Goal: Task Accomplishment & Management: Use online tool/utility

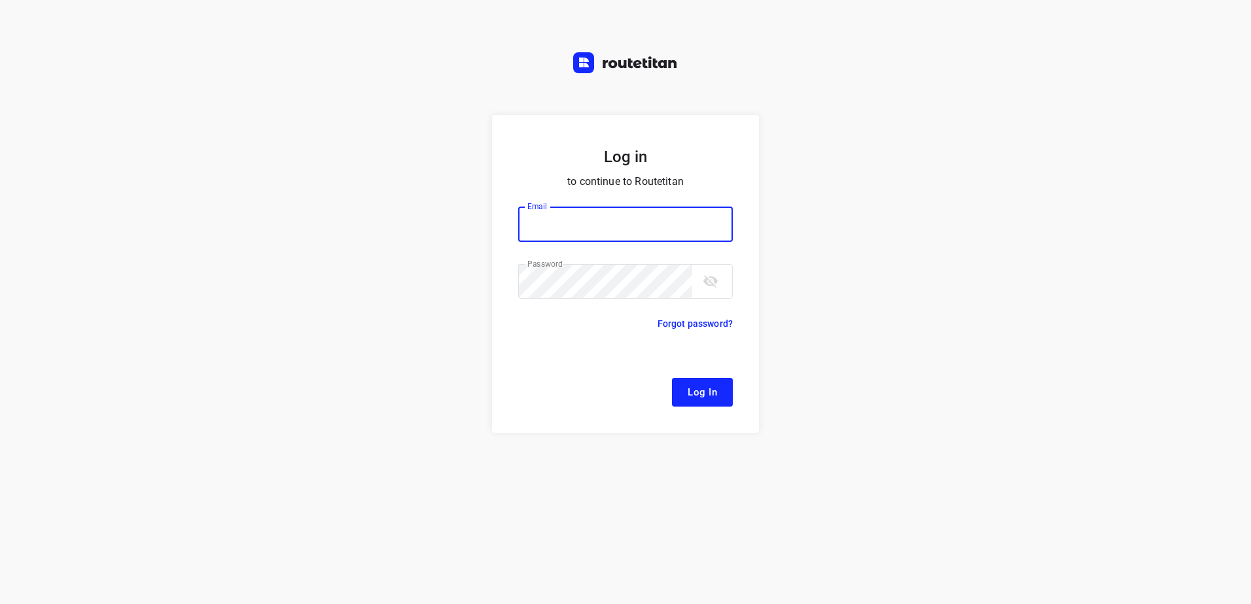
type input "[EMAIL_ADDRESS][DOMAIN_NAME]"
click at [702, 387] on span "Log In" at bounding box center [701, 392] width 29 height 17
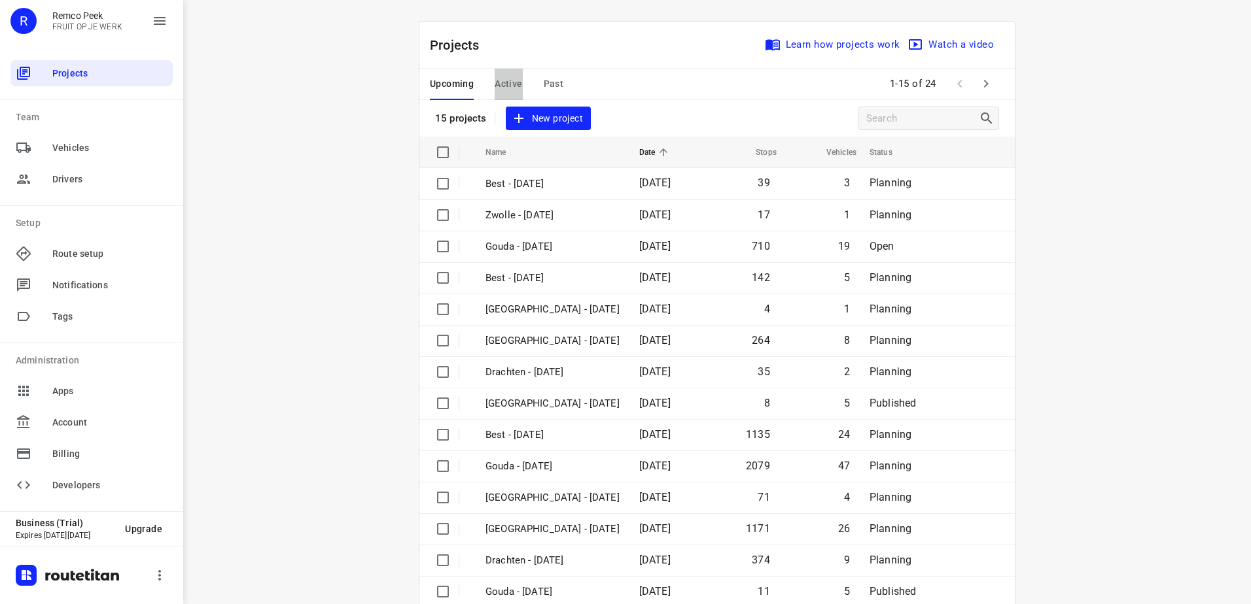
click at [506, 81] on span "Active" at bounding box center [507, 84] width 27 height 16
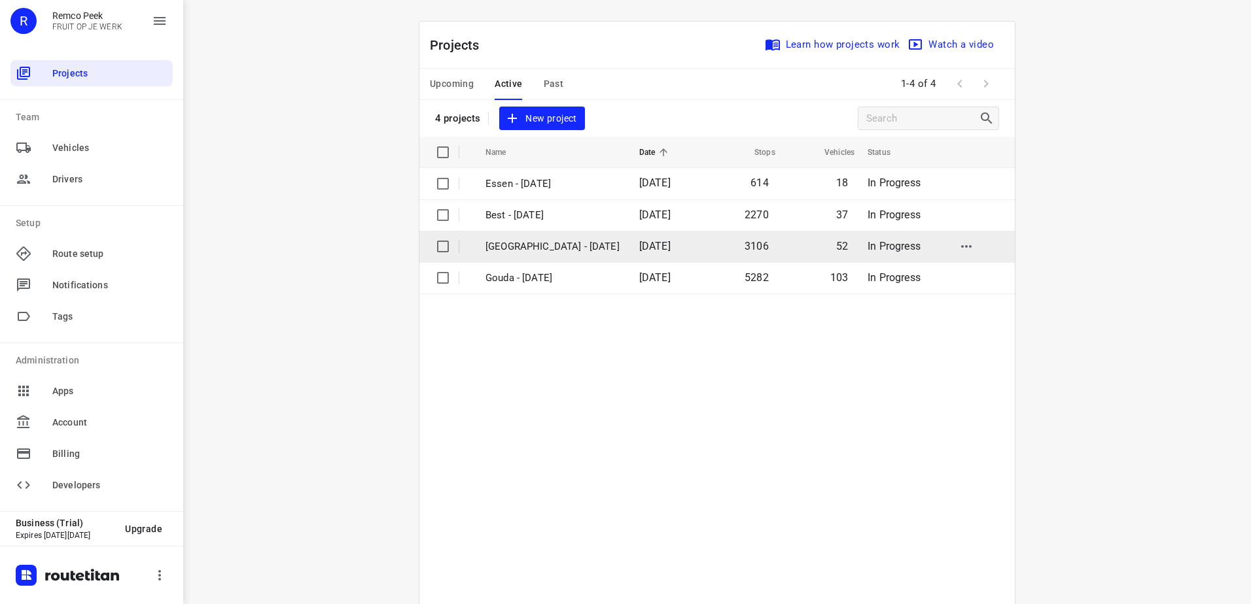
click at [550, 250] on p "[GEOGRAPHIC_DATA] - [DATE]" at bounding box center [552, 246] width 134 height 15
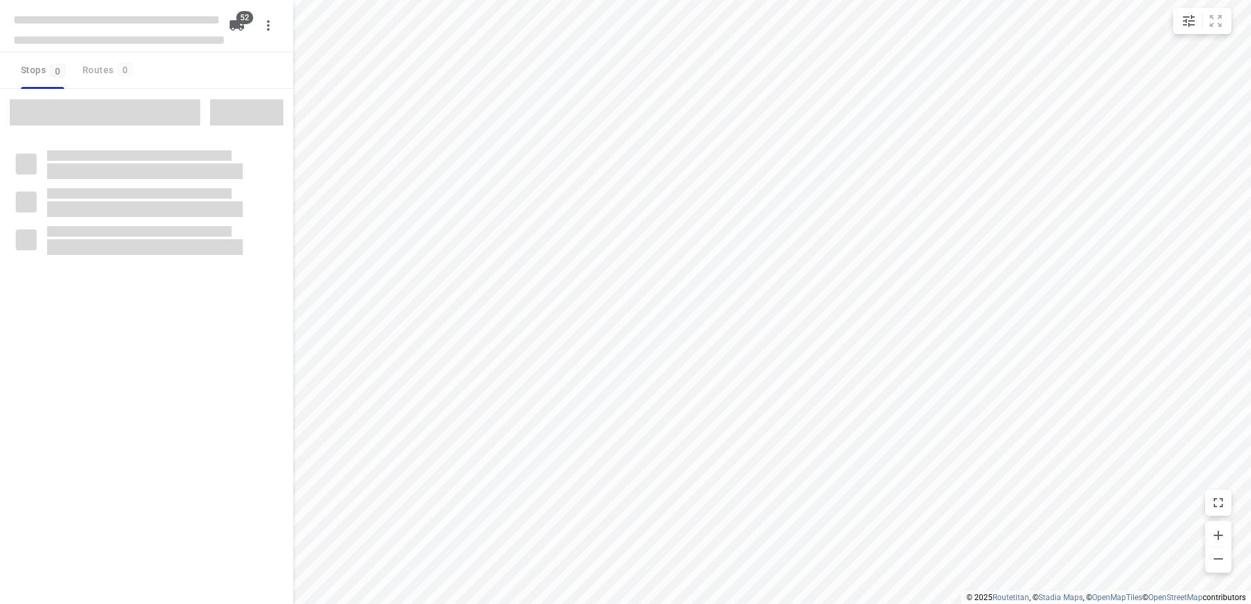
checkbox input "true"
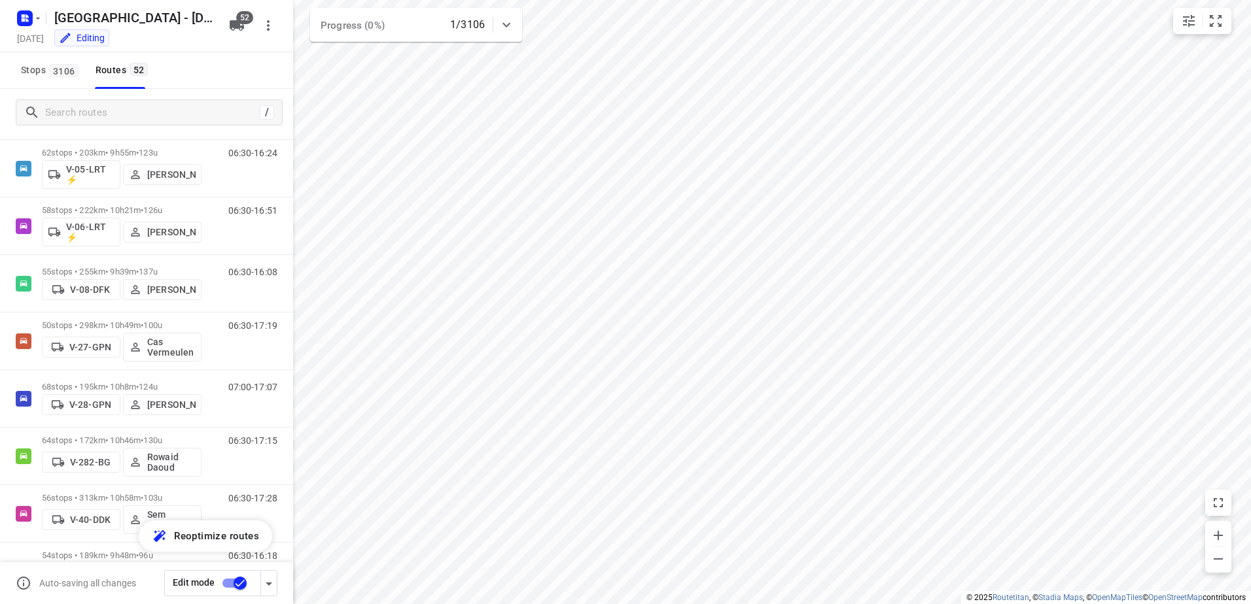
scroll to position [785, 0]
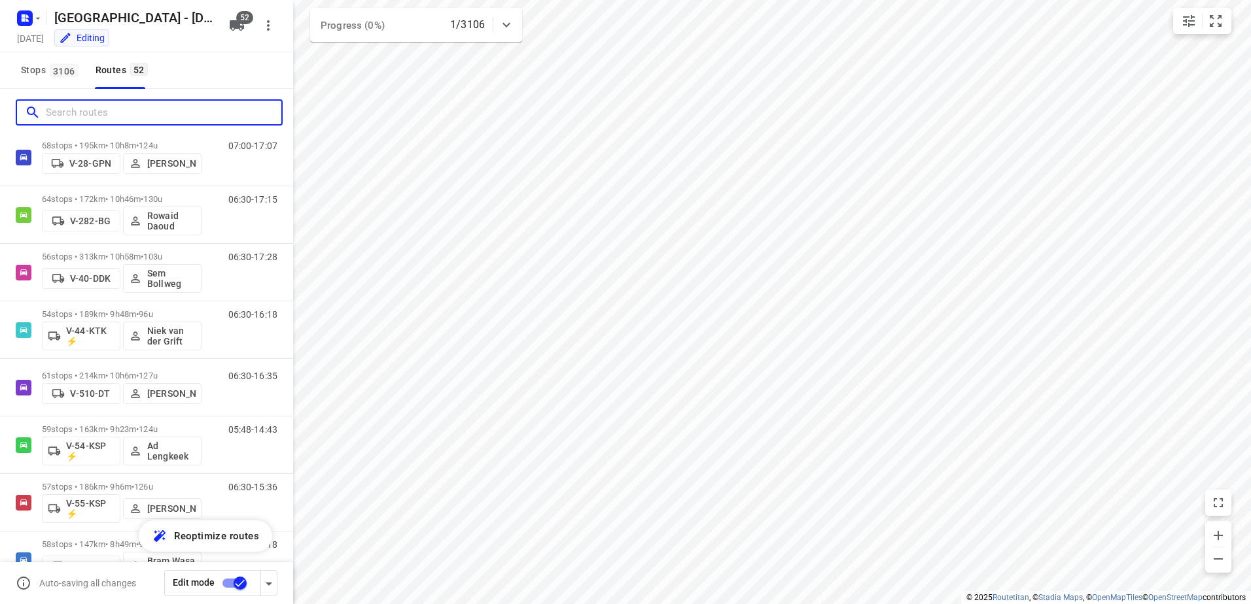
click at [126, 117] on input "Search routes" at bounding box center [163, 113] width 235 height 20
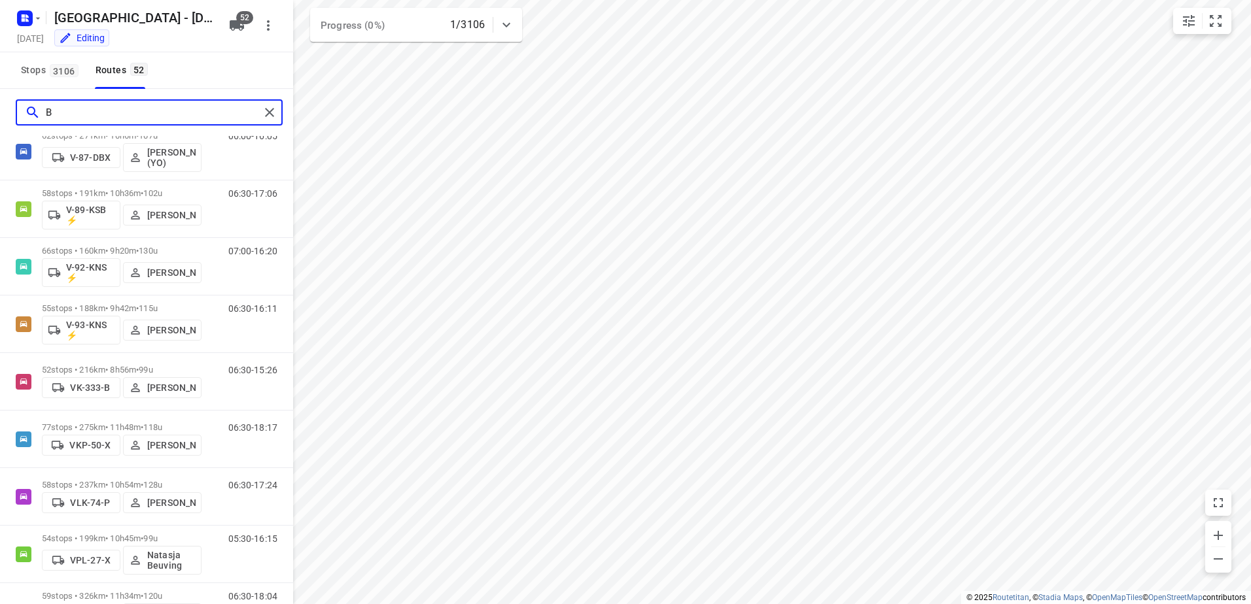
scroll to position [0, 0]
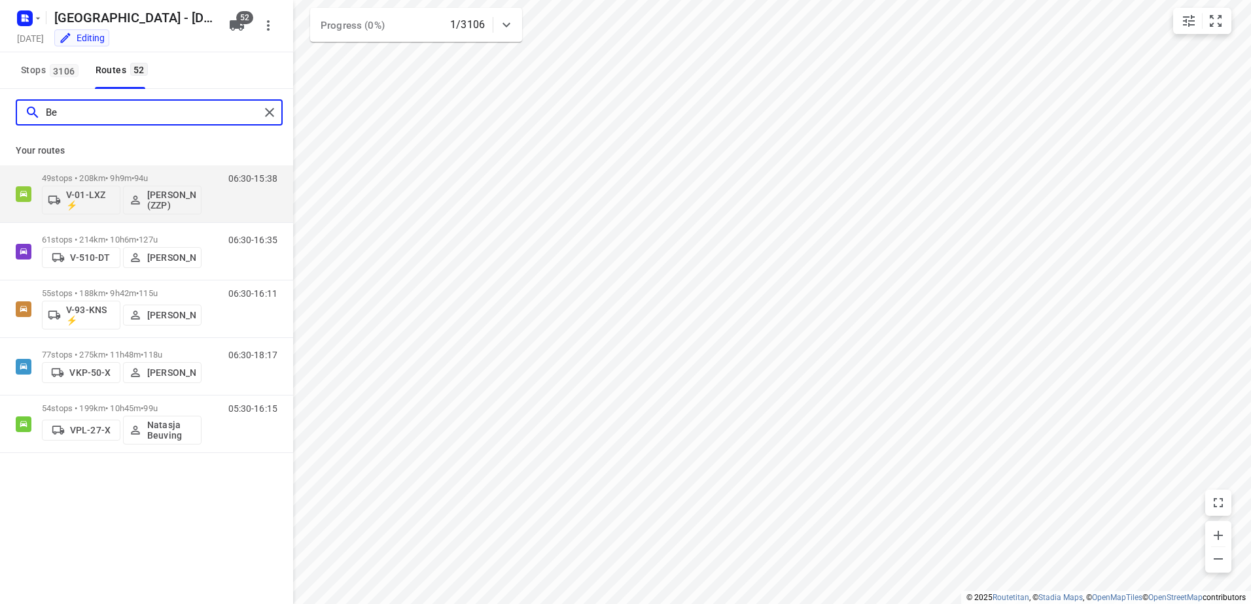
type input "B"
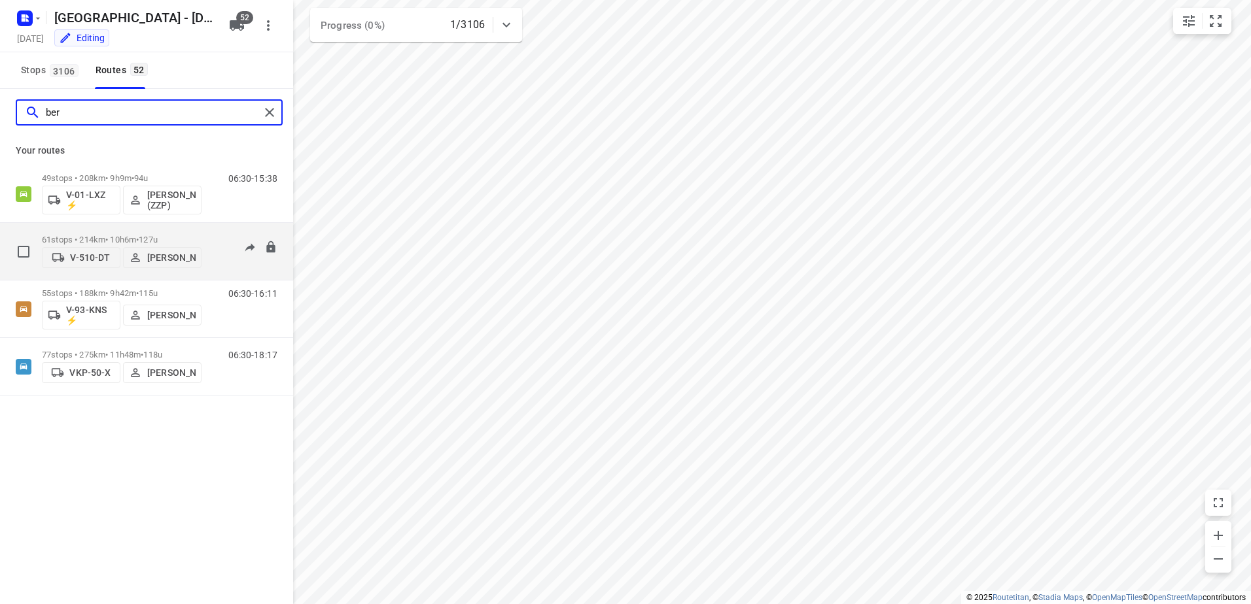
type input "ber"
click at [171, 252] on p "[PERSON_NAME]" at bounding box center [171, 257] width 48 height 10
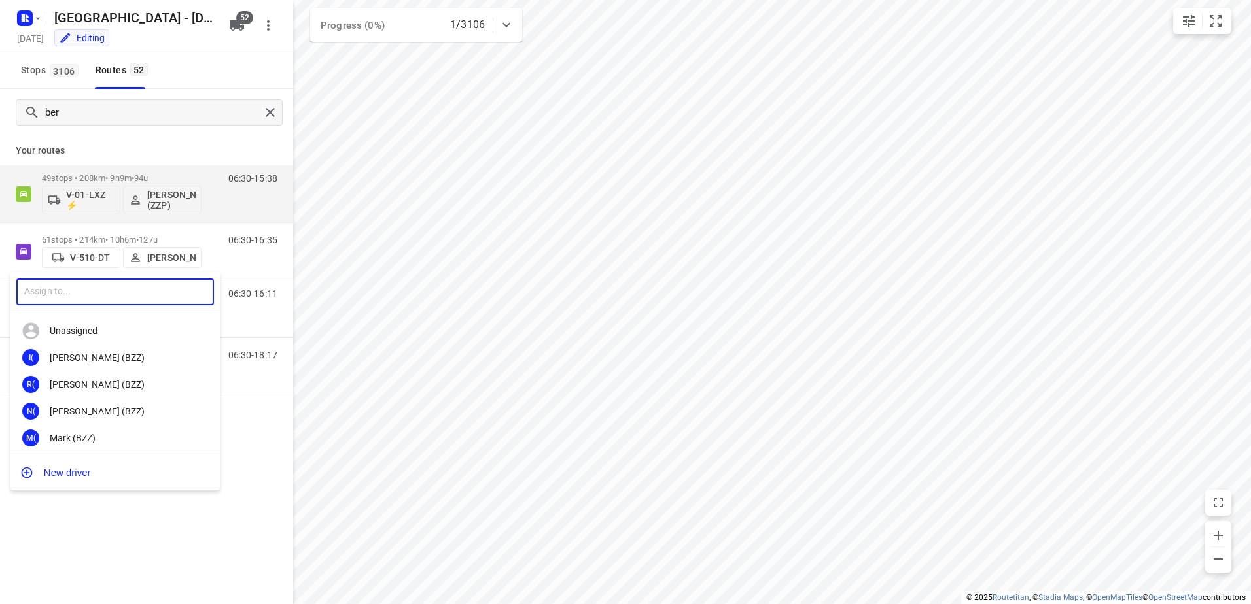
click at [161, 296] on input "text" at bounding box center [115, 292] width 198 height 27
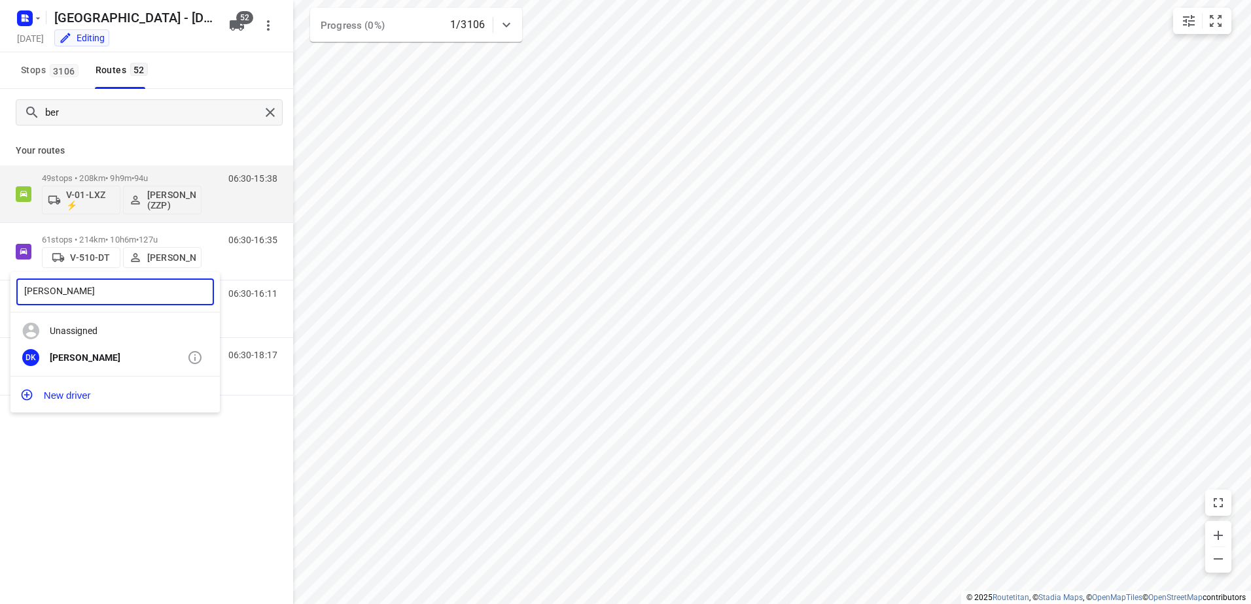
type input "[PERSON_NAME]"
click at [126, 356] on div "[PERSON_NAME]" at bounding box center [118, 358] width 137 height 10
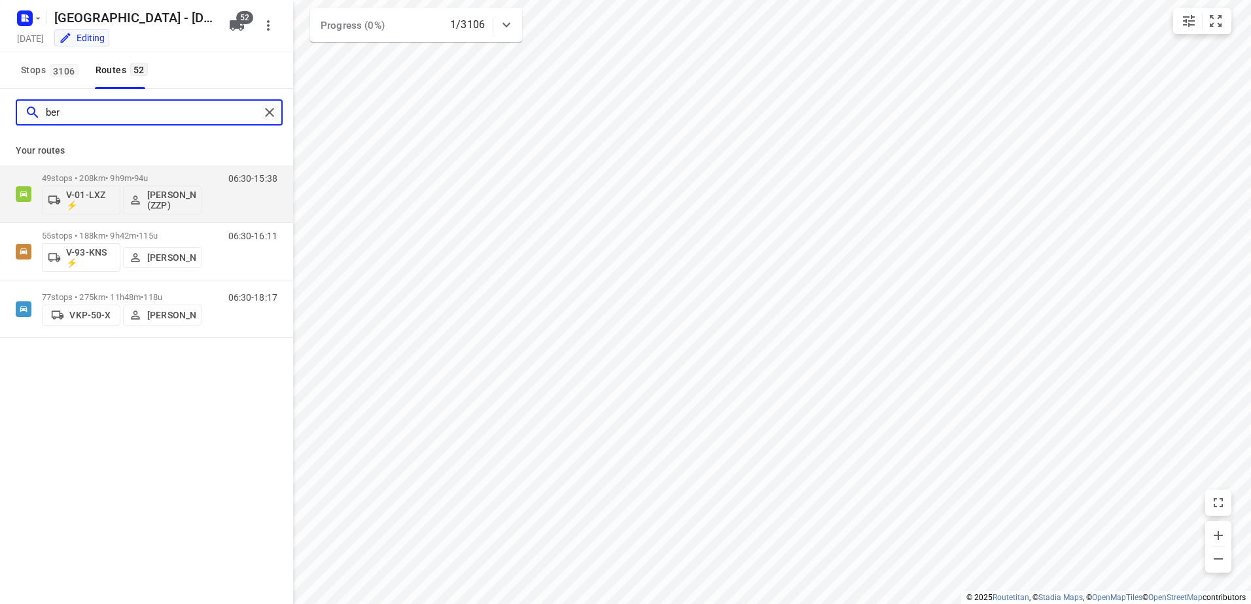
drag, startPoint x: 108, startPoint y: 110, endPoint x: -3, endPoint y: 113, distance: 110.6
click at [0, 113] on html "i © 2025 Routetitan , © Stadia Maps , © OpenMapTiles © OpenStreetMap contributo…" at bounding box center [625, 302] width 1251 height 604
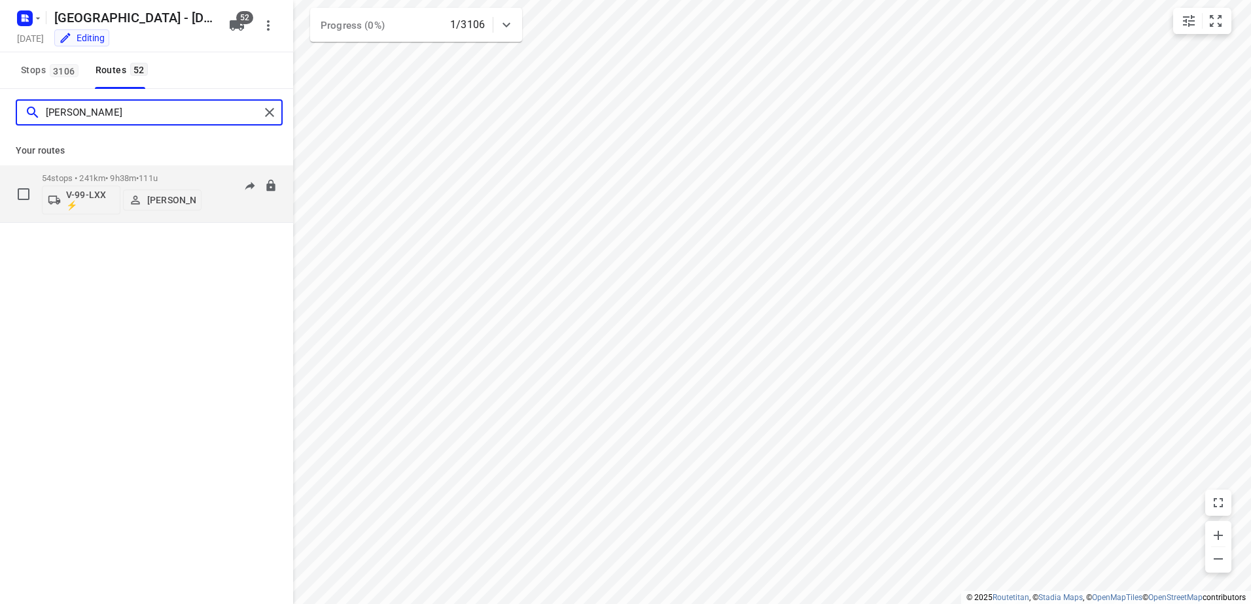
type input "[PERSON_NAME]"
click at [158, 172] on div "54 stops • 241km • 9h38m • 111u V-99-LXX ⚡ [PERSON_NAME]" at bounding box center [122, 194] width 160 height 54
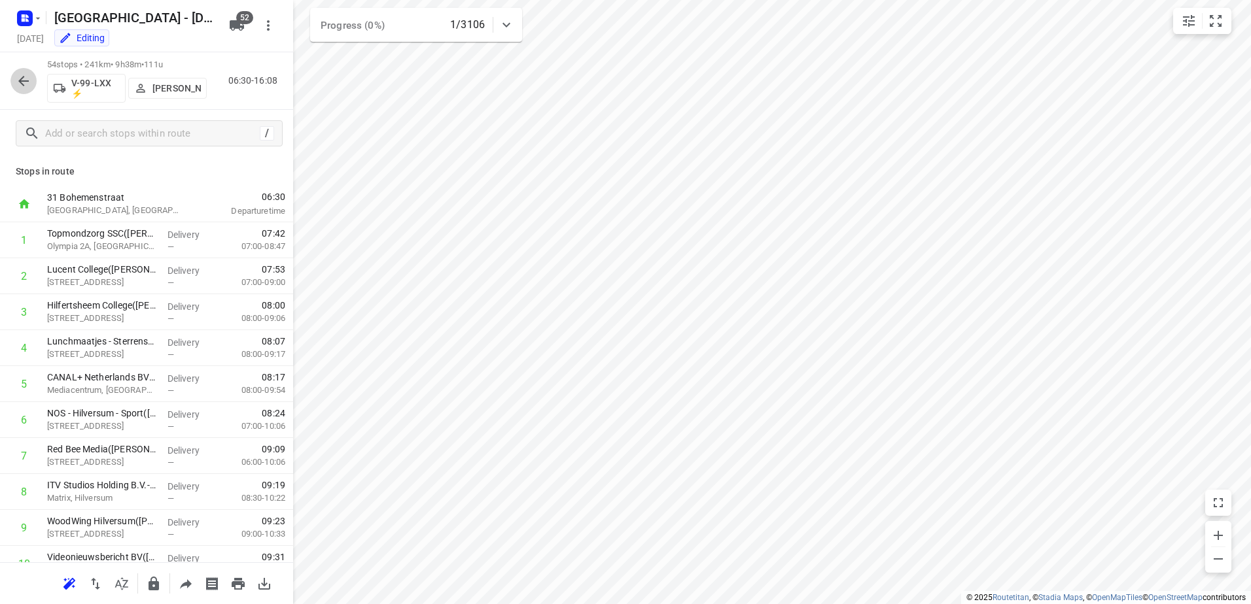
click at [14, 82] on button "button" at bounding box center [23, 81] width 26 height 26
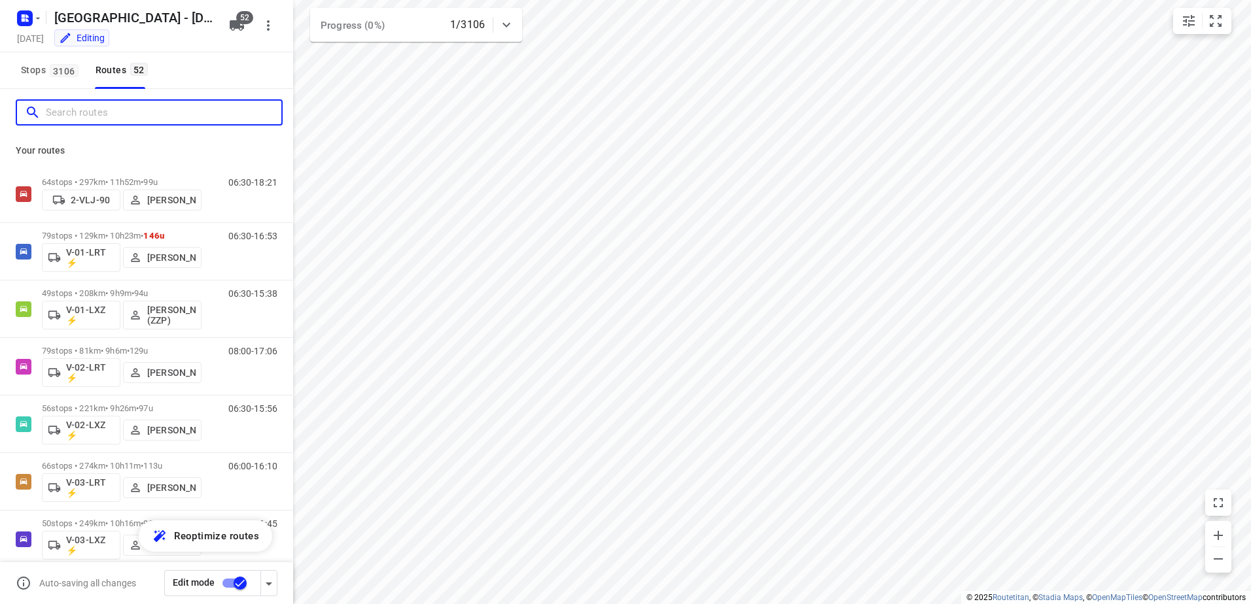
click at [157, 111] on input "Search routes" at bounding box center [163, 113] width 235 height 20
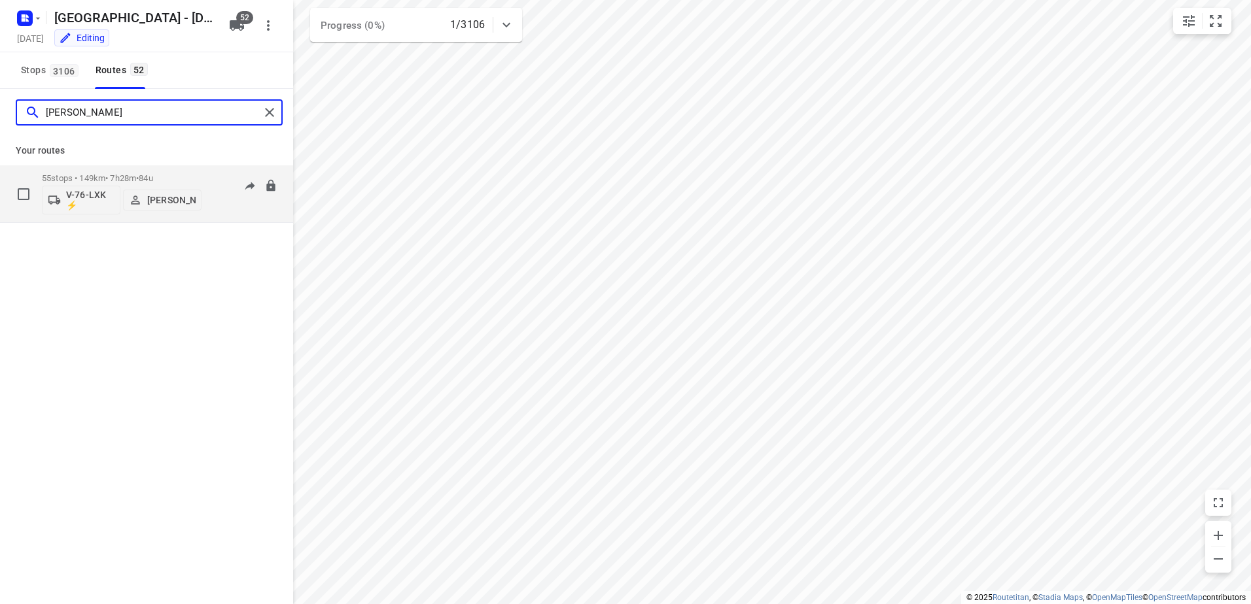
type input "[PERSON_NAME]"
click at [122, 175] on p "55 stops • 149km • 7h28m • 84u" at bounding box center [122, 178] width 160 height 10
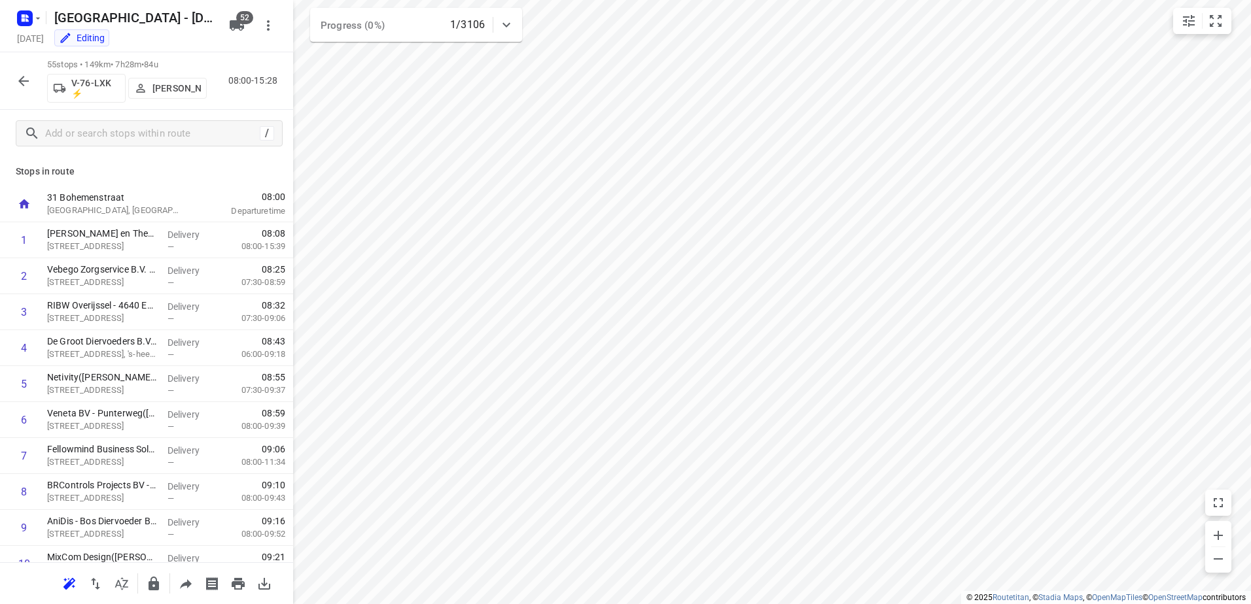
click at [20, 82] on icon "button" at bounding box center [24, 81] width 16 height 16
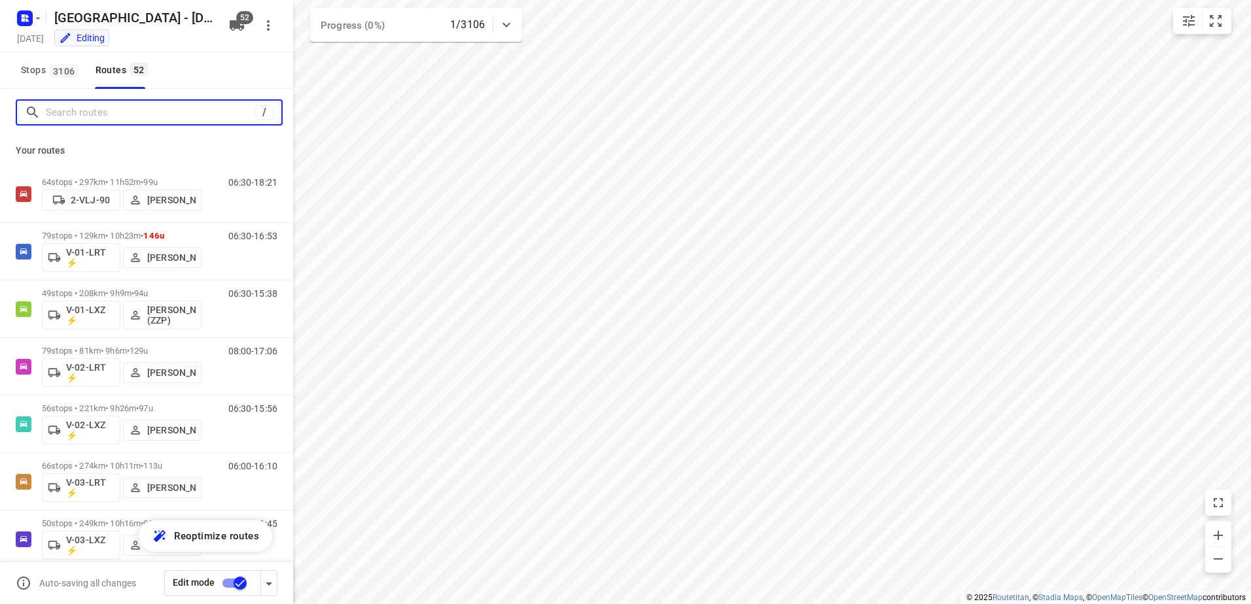
click at [145, 109] on input "Search routes" at bounding box center [150, 113] width 209 height 20
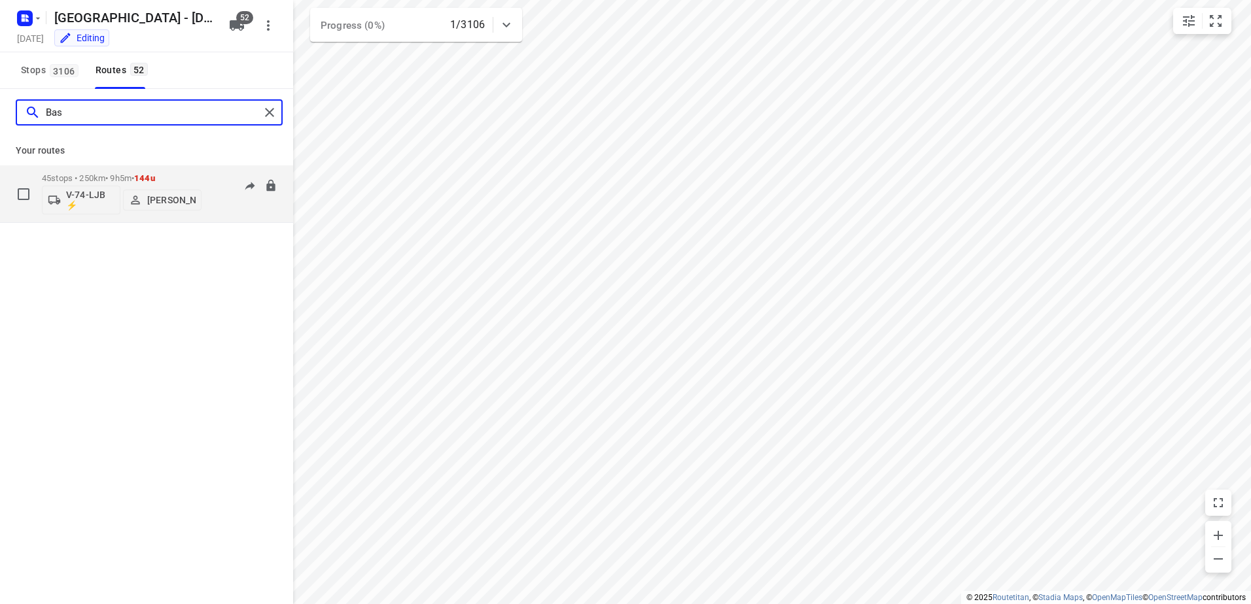
type input "Bas"
click at [189, 171] on div "45 stops • 250km • 9h5m • 144u V-74-LJB ⚡ [PERSON_NAME]" at bounding box center [122, 194] width 160 height 54
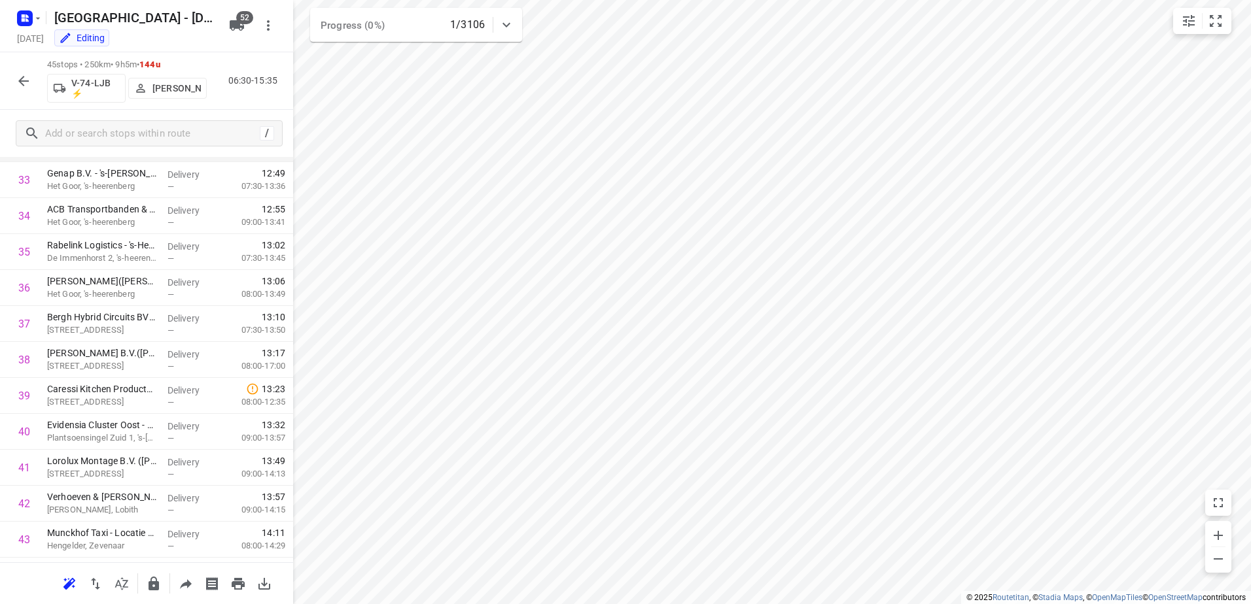
scroll to position [1315, 0]
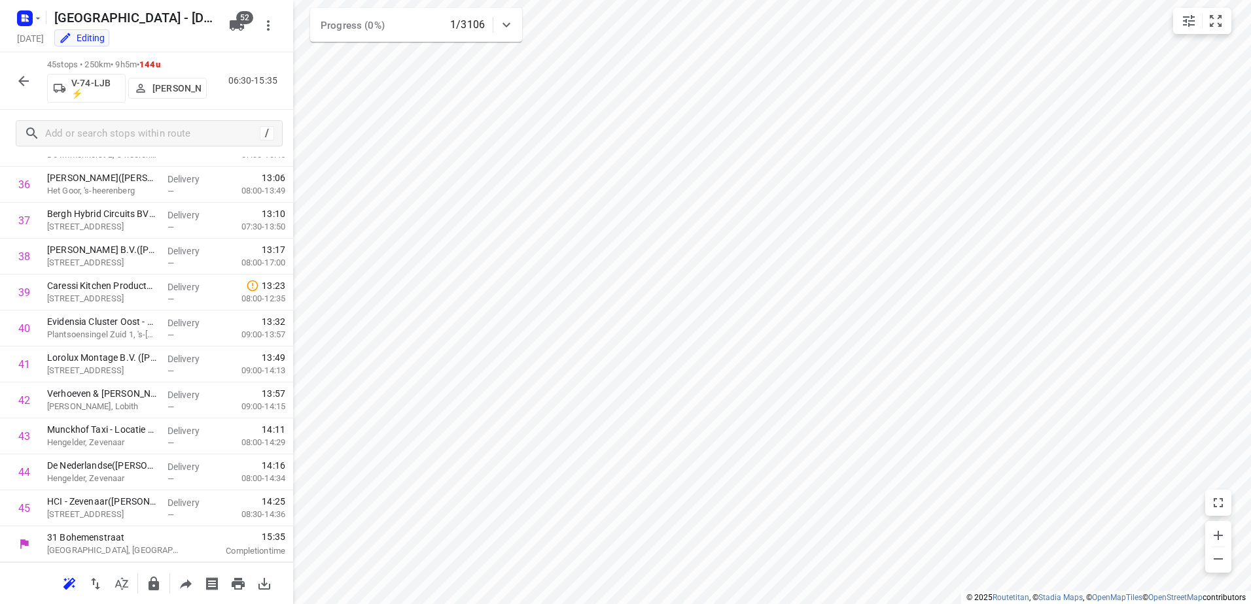
click at [27, 77] on icon "button" at bounding box center [24, 81] width 16 height 16
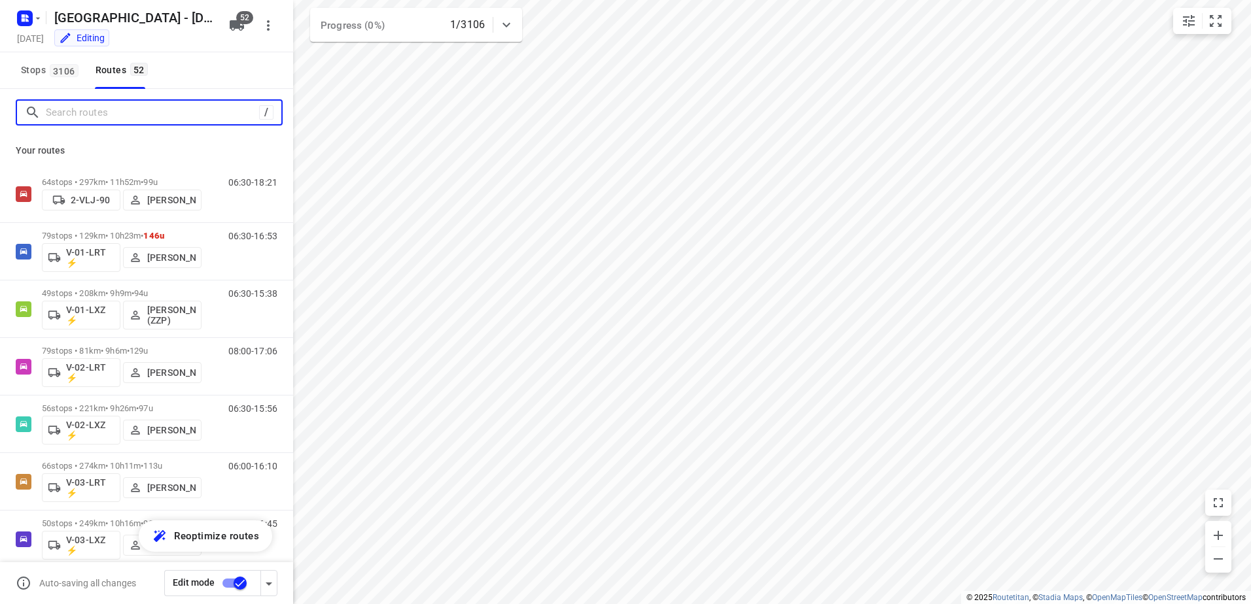
click at [129, 114] on input "Search routes" at bounding box center [152, 113] width 213 height 20
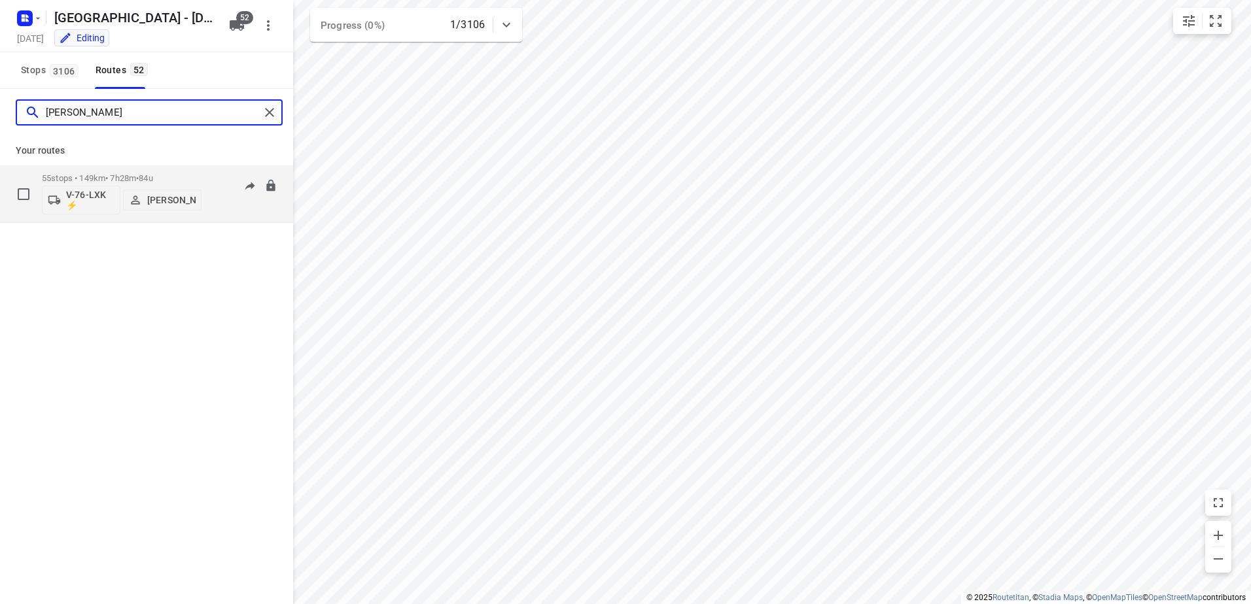
type input "[PERSON_NAME]"
click at [135, 172] on div "55 stops • 149km • 7h28m • 84u V-76-LXK ⚡ [PERSON_NAME]" at bounding box center [122, 194] width 160 height 54
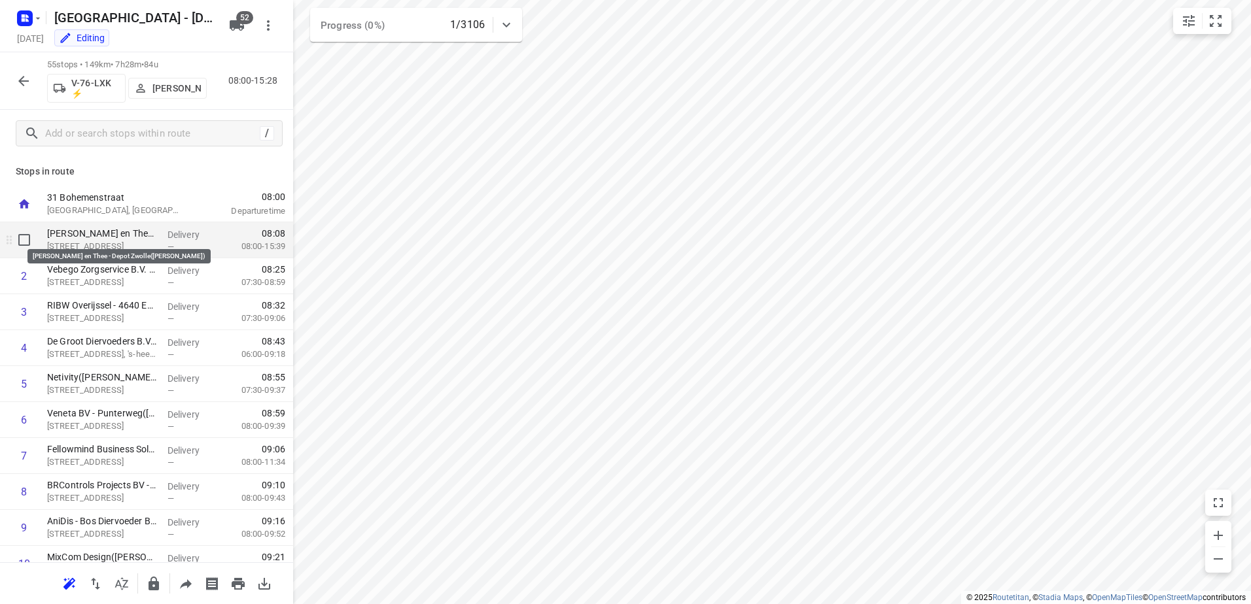
click at [135, 235] on p "[PERSON_NAME] en Thee - Depot Zwolle([PERSON_NAME])" at bounding box center [102, 233] width 110 height 13
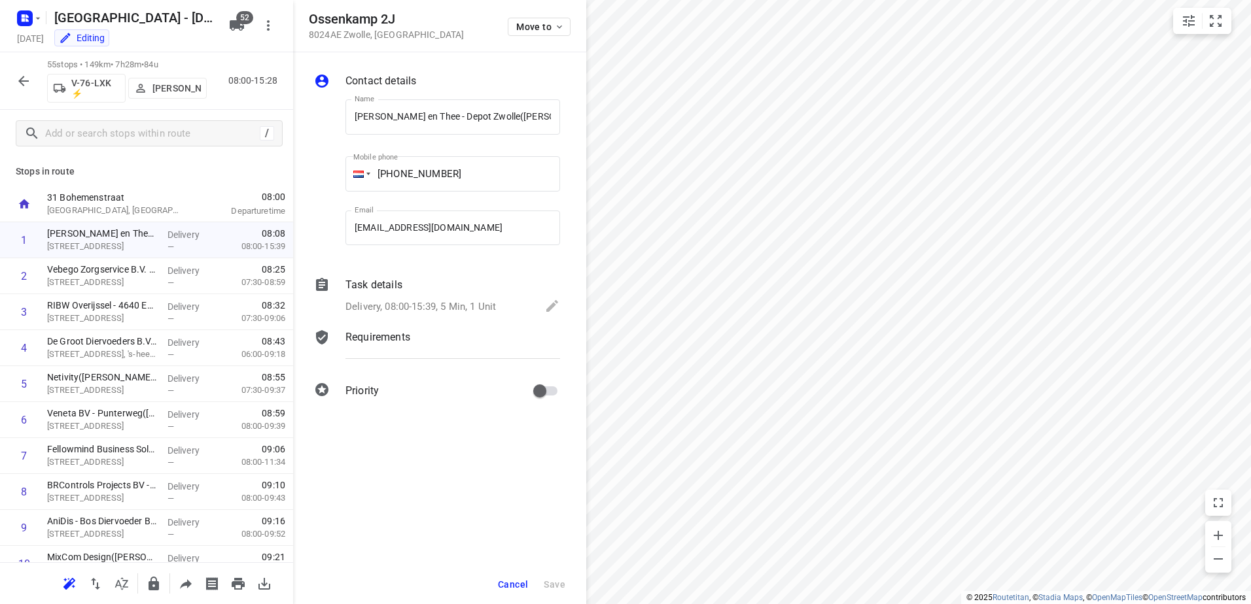
click at [392, 286] on p "Task details" at bounding box center [373, 285] width 57 height 16
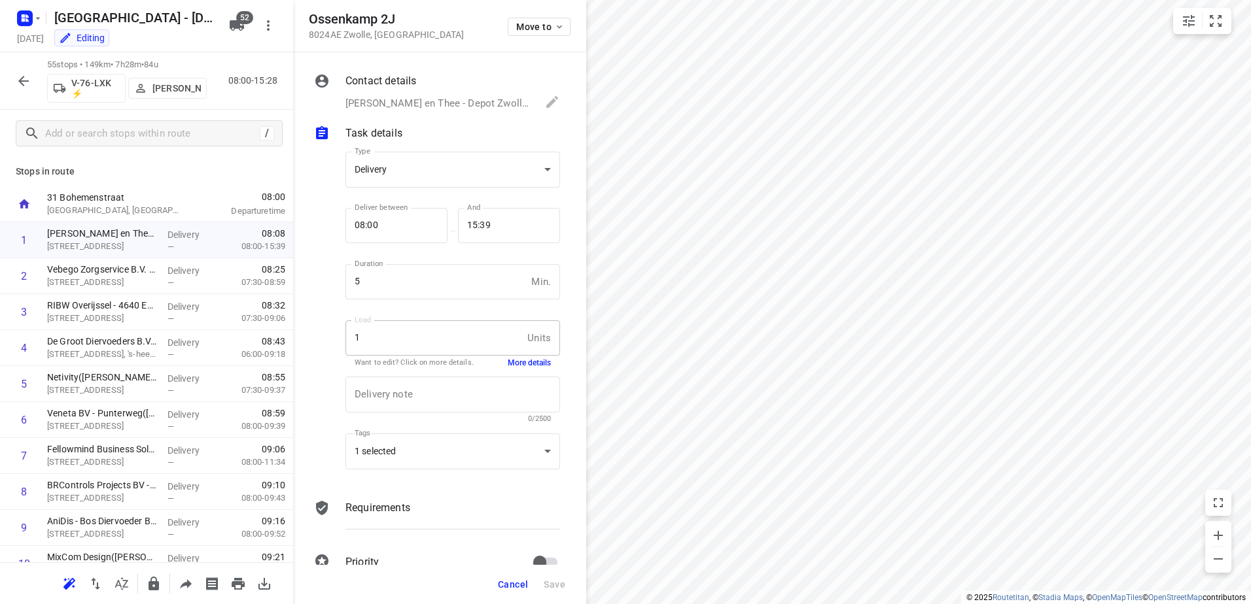
click at [530, 360] on button "More details" at bounding box center [529, 363] width 43 height 11
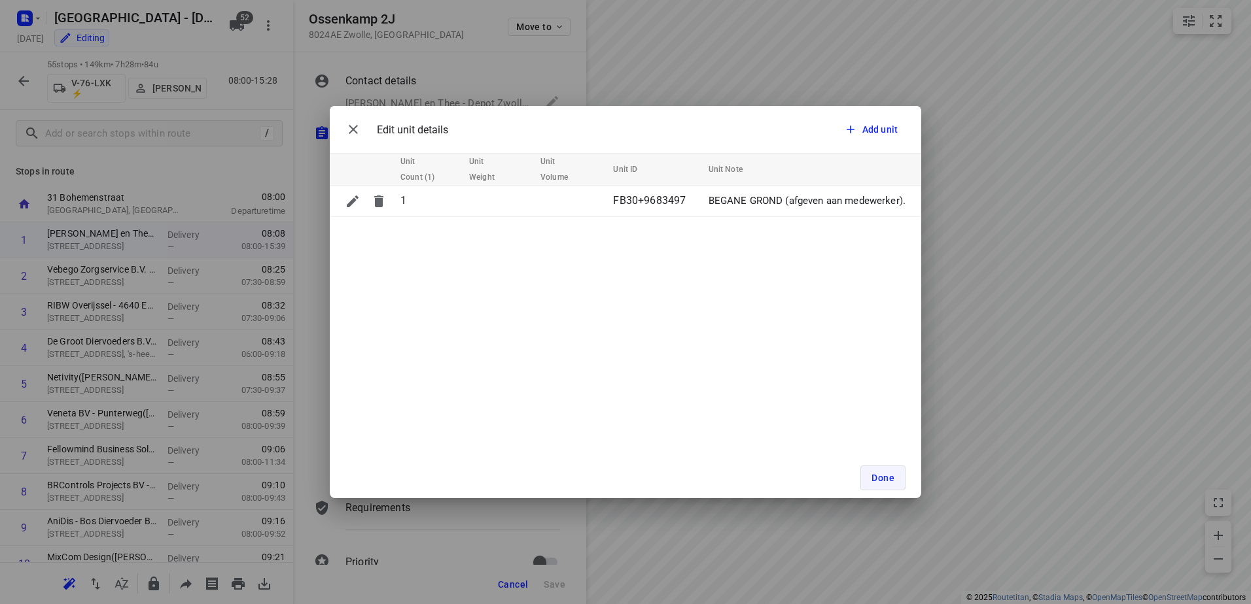
click at [888, 470] on button "Done" at bounding box center [882, 478] width 45 height 25
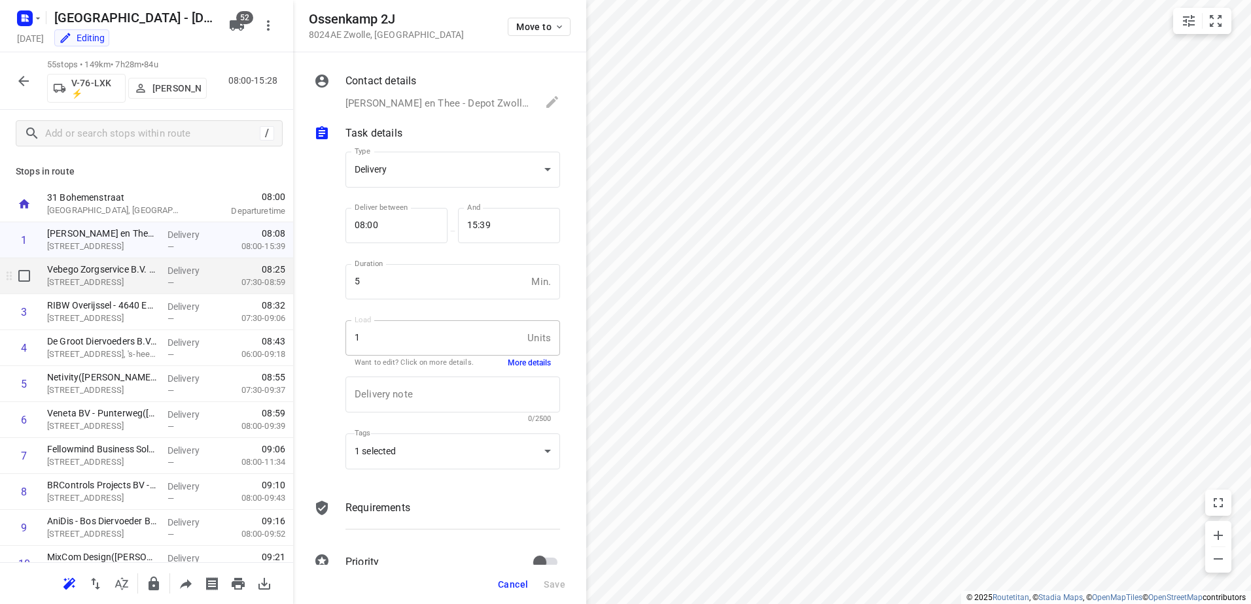
click at [199, 280] on div "—" at bounding box center [191, 283] width 48 height 10
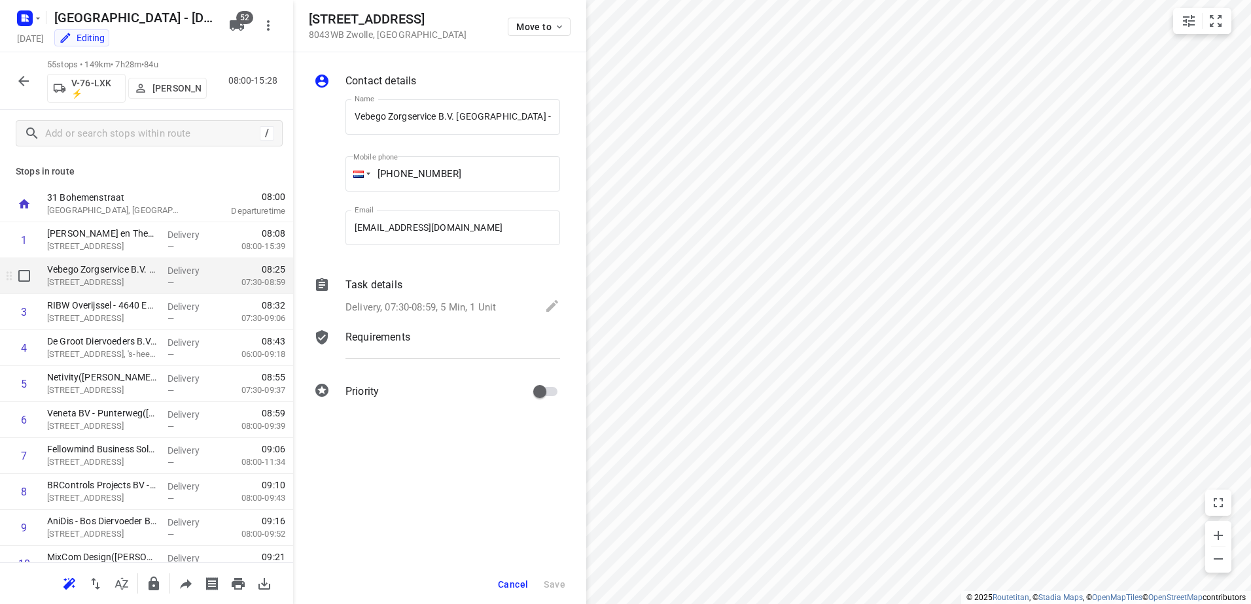
scroll to position [0, 55]
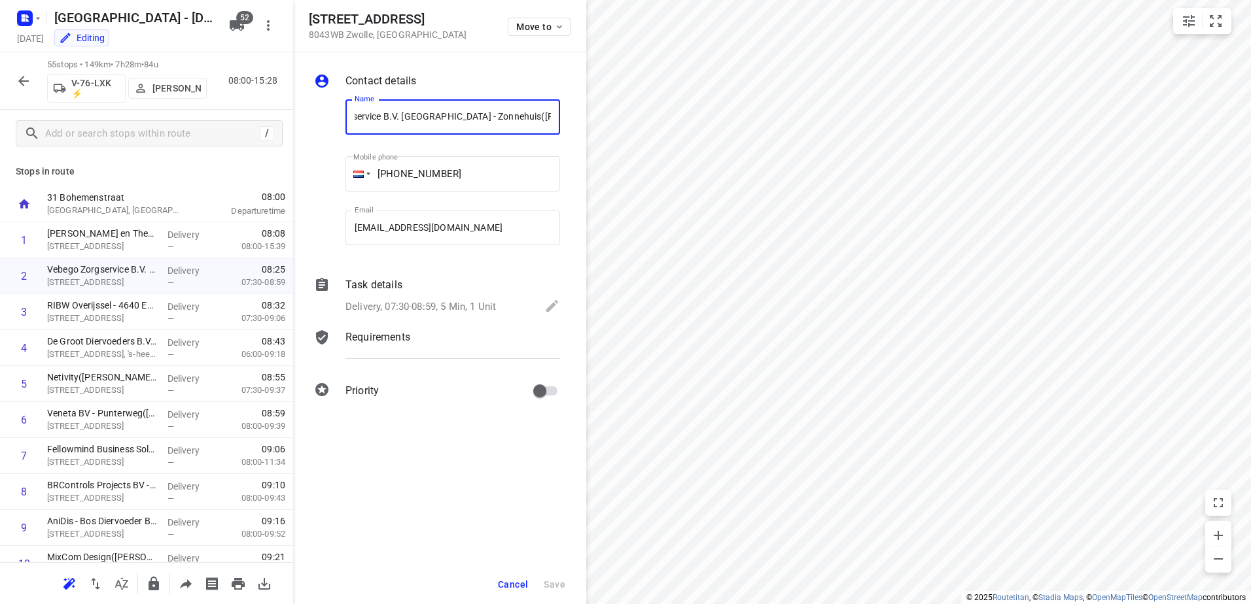
click at [409, 287] on div "Task details" at bounding box center [452, 285] width 215 height 16
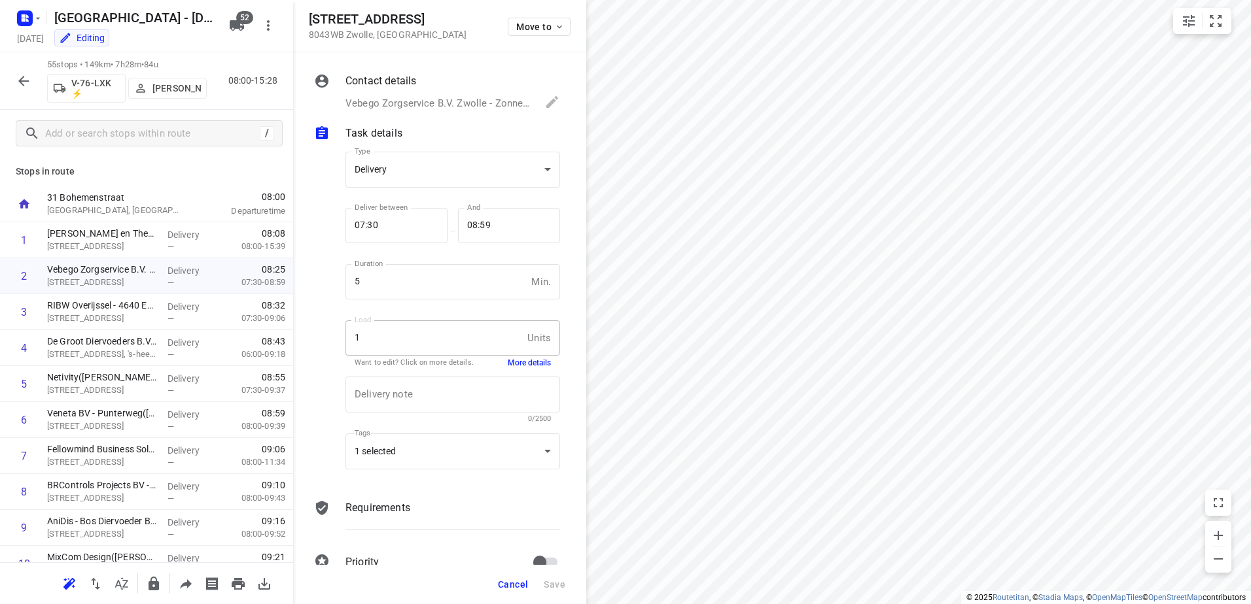
scroll to position [0, 0]
click at [517, 360] on button "More details" at bounding box center [529, 363] width 43 height 11
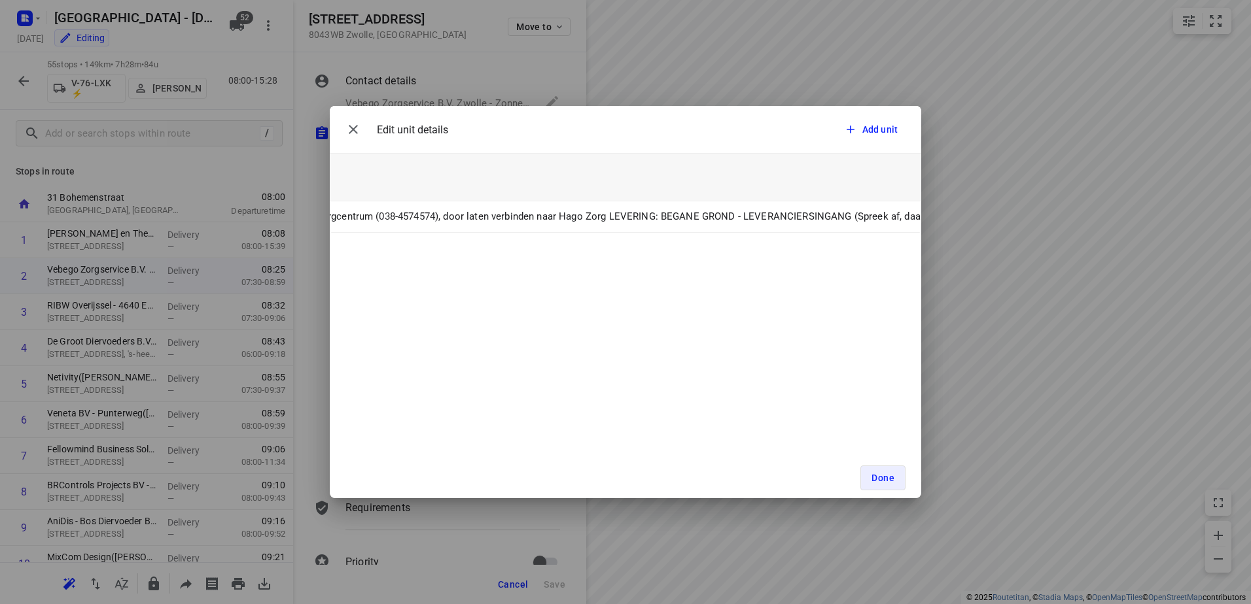
scroll to position [0, 695]
click at [544, 85] on div "Edit unit details Add unit Unit Count (1) Unit Weight Unit Volume Unit ID Unit …" at bounding box center [625, 302] width 1251 height 604
click at [880, 474] on span "Done" at bounding box center [882, 478] width 23 height 10
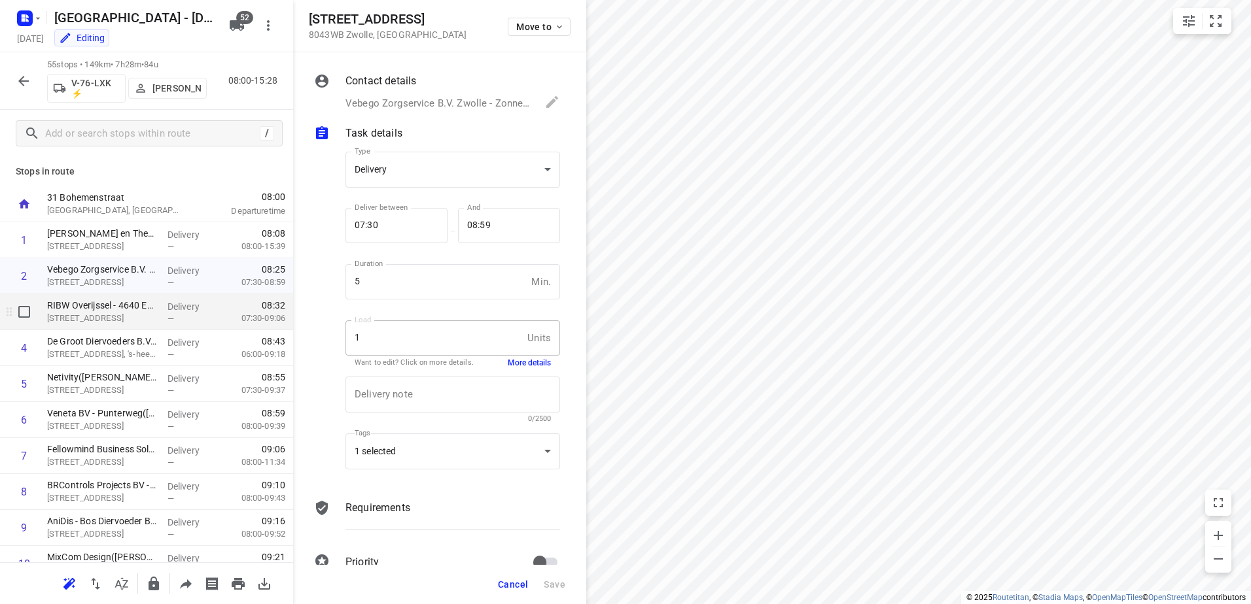
click at [167, 307] on p "Delivery" at bounding box center [191, 306] width 48 height 13
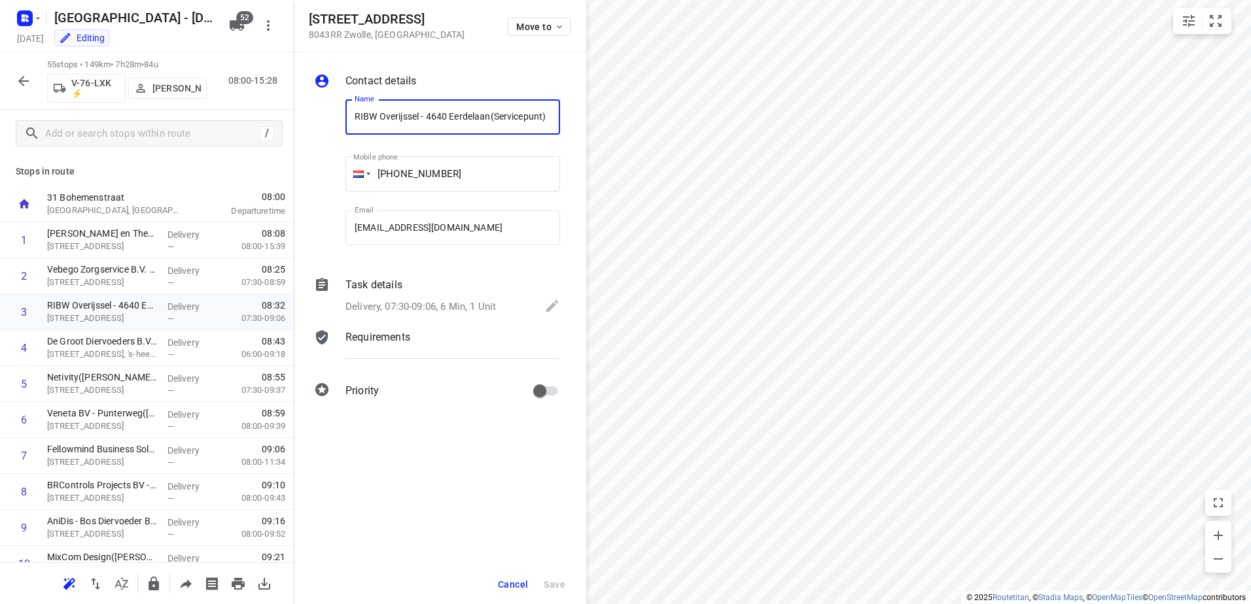
click at [419, 287] on div "Task details" at bounding box center [452, 285] width 215 height 16
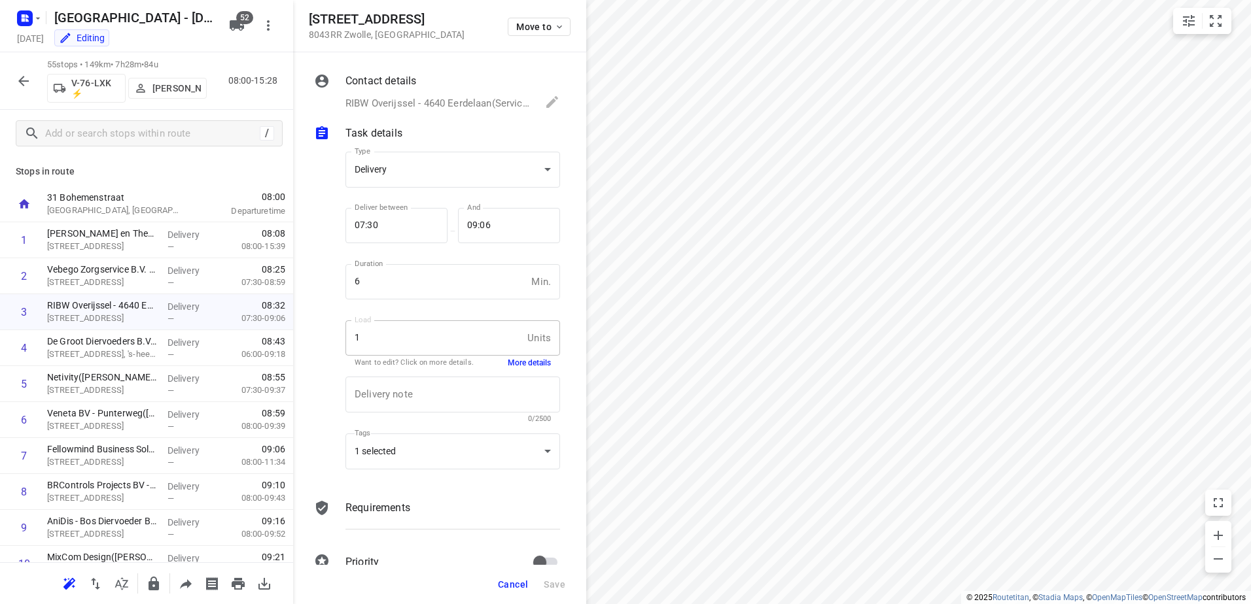
click at [538, 360] on button "More details" at bounding box center [529, 363] width 43 height 11
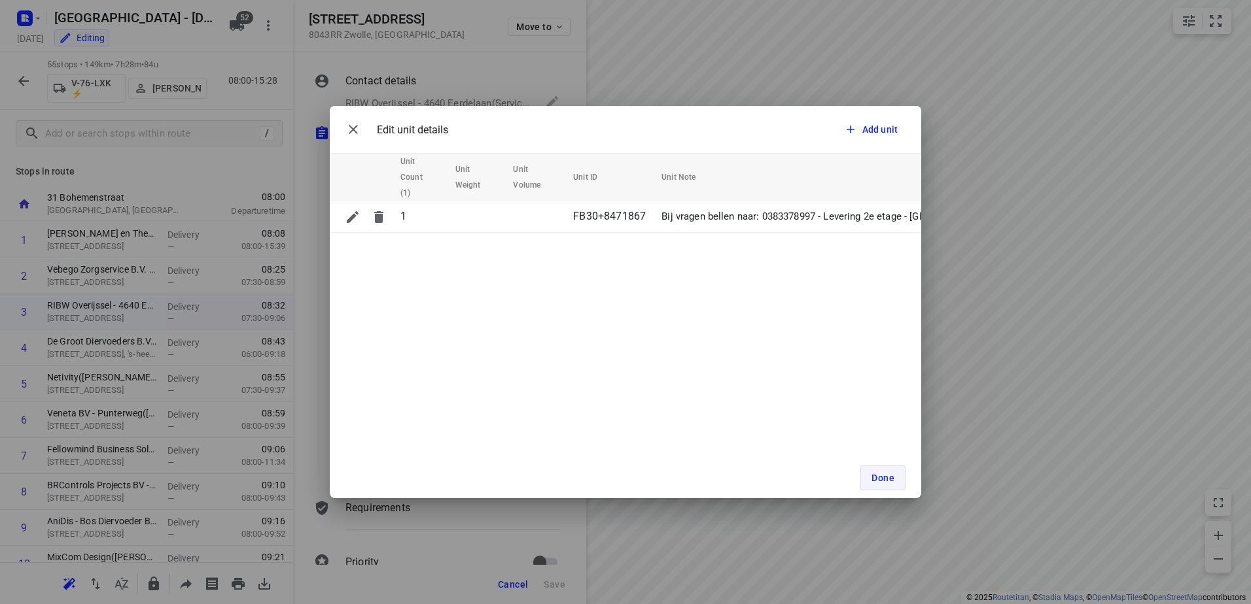
click at [898, 483] on button "Done" at bounding box center [882, 478] width 45 height 25
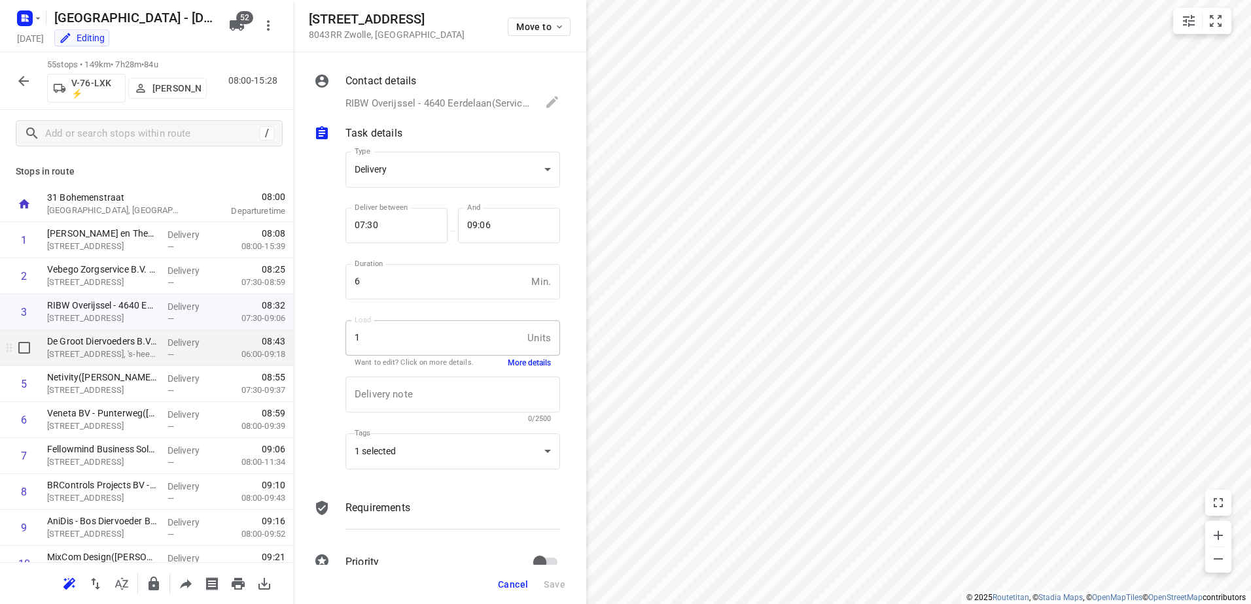
click at [156, 344] on div "De Groot Diervoeders B.V.([PERSON_NAME]) [STREET_ADDRESS]" at bounding box center [102, 348] width 120 height 36
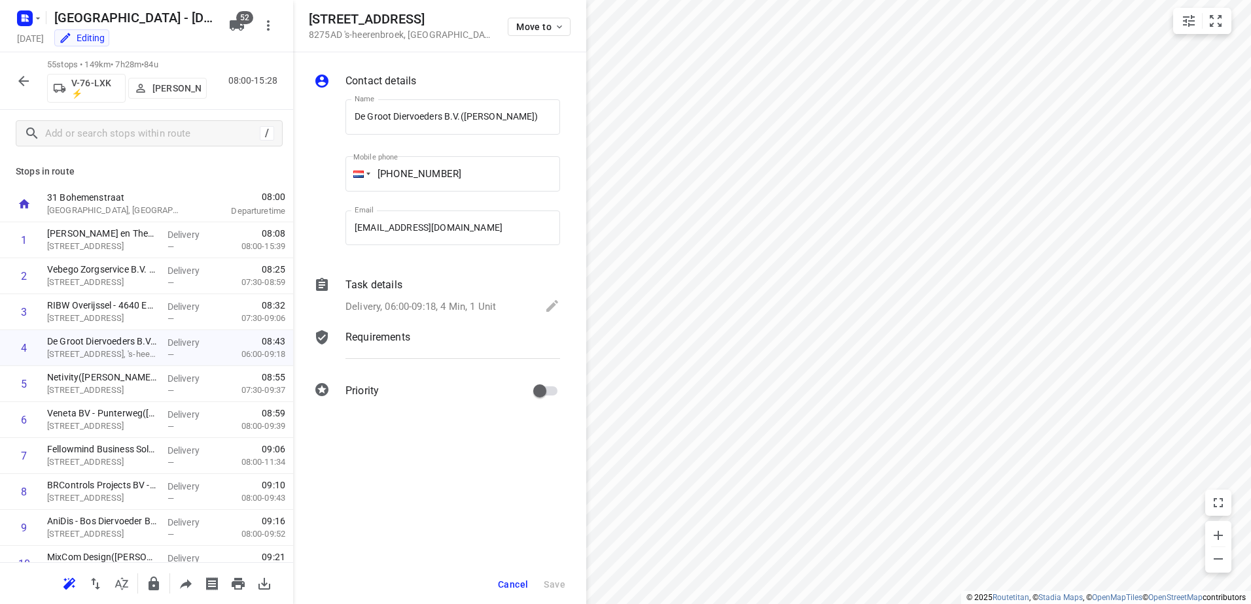
click at [379, 292] on p "Task details" at bounding box center [373, 285] width 57 height 16
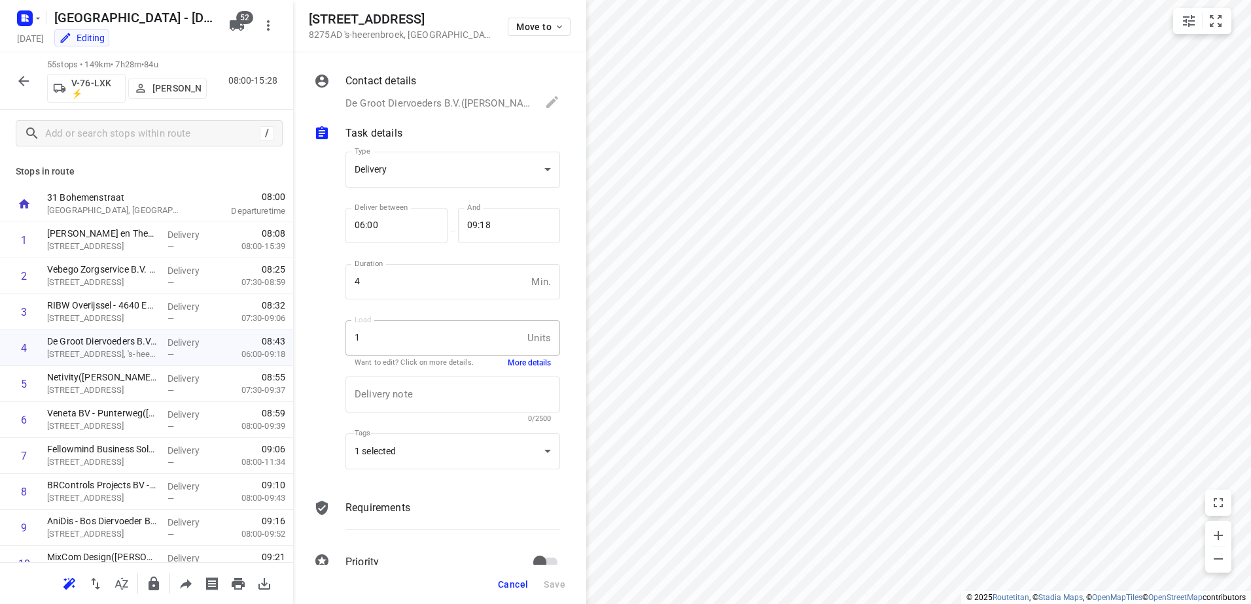
click at [533, 360] on button "More details" at bounding box center [529, 363] width 43 height 11
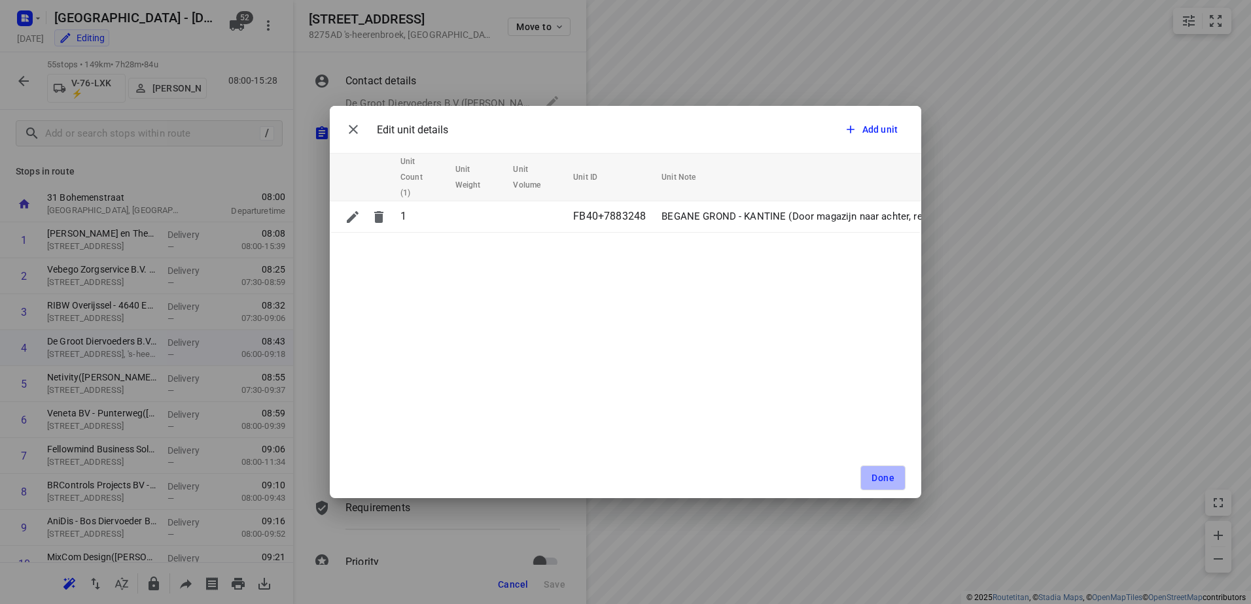
click at [892, 482] on span "Done" at bounding box center [882, 478] width 23 height 10
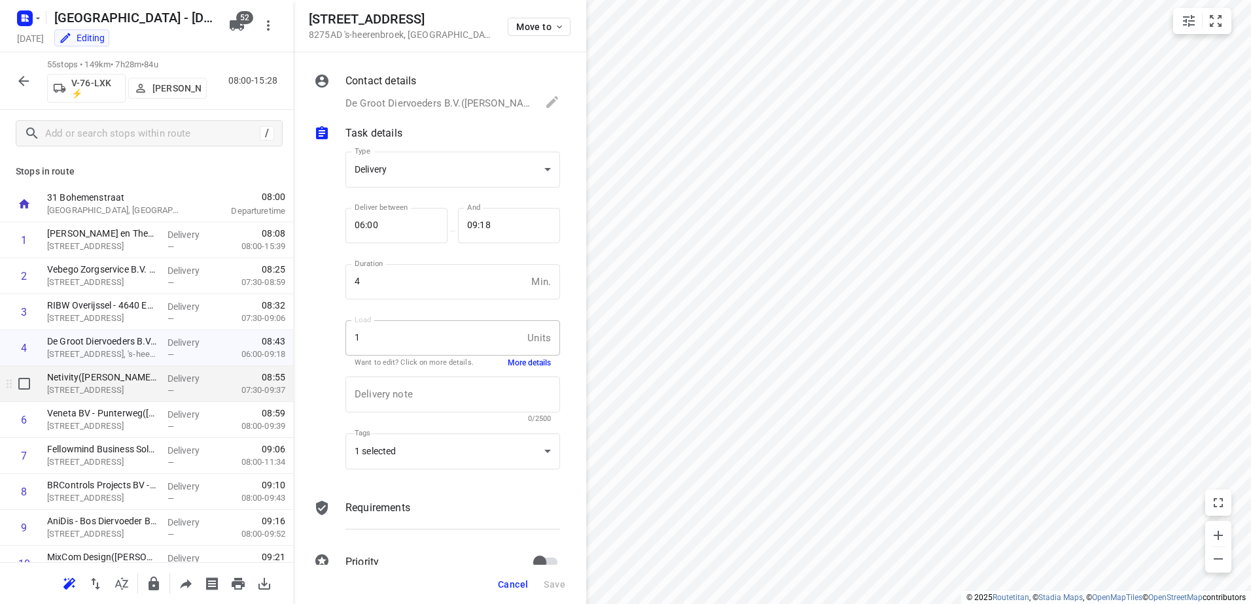
click at [144, 390] on p "[STREET_ADDRESS]" at bounding box center [102, 390] width 110 height 13
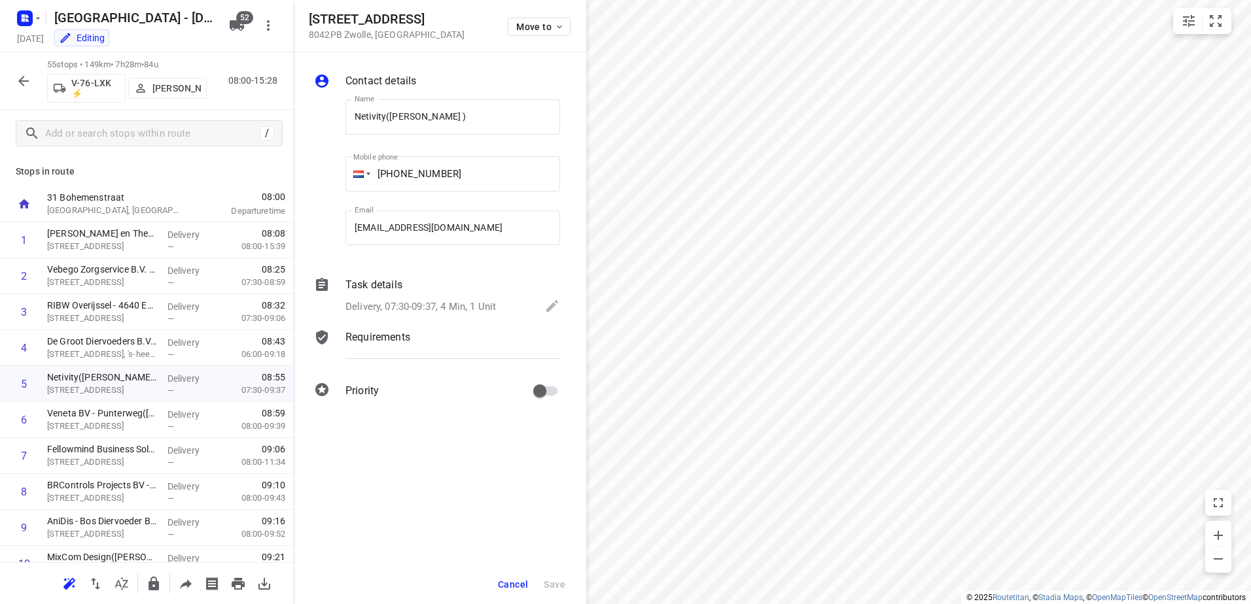
click at [392, 283] on p "Task details" at bounding box center [373, 285] width 57 height 16
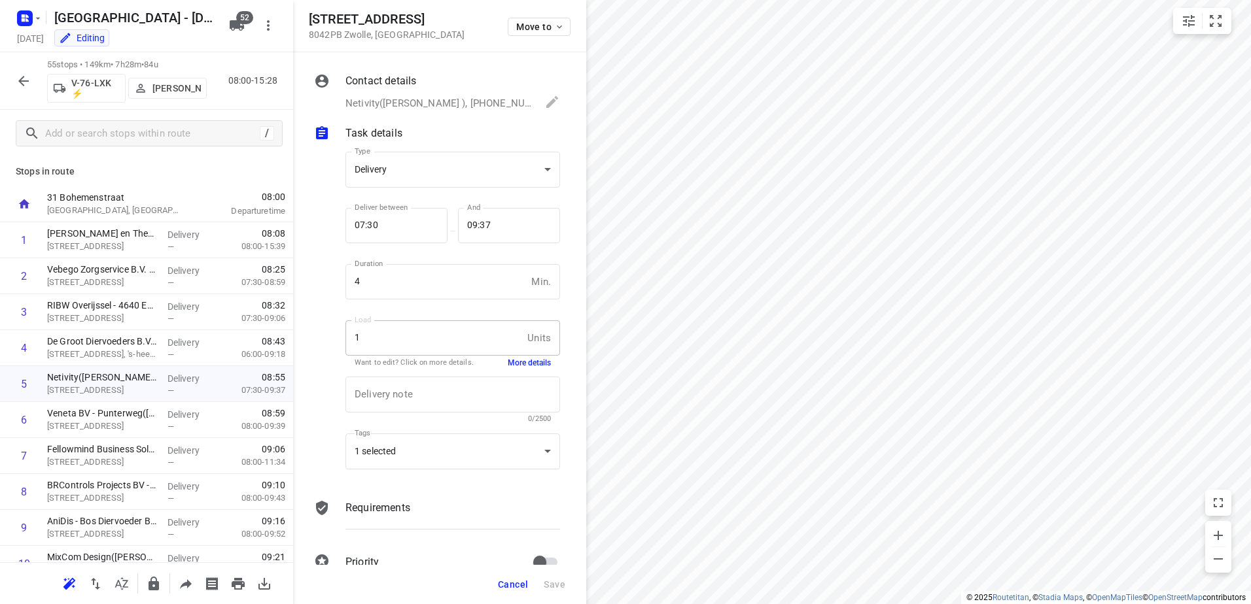
click at [521, 362] on button "More details" at bounding box center [529, 363] width 43 height 11
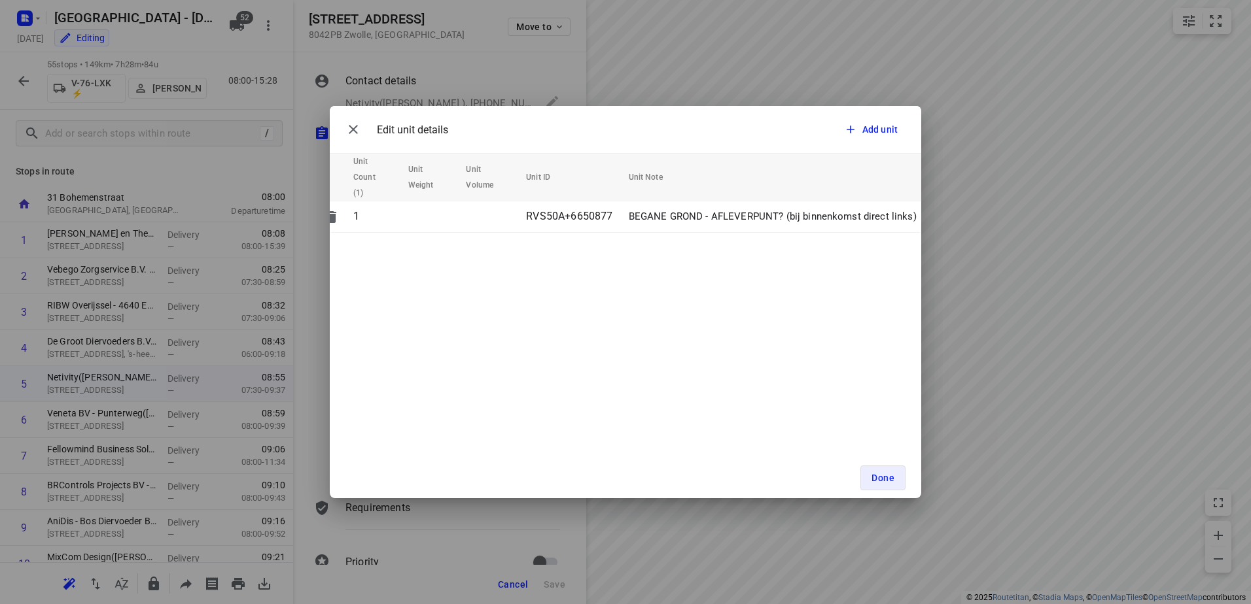
scroll to position [0, 54]
click at [889, 470] on button "Done" at bounding box center [882, 478] width 45 height 25
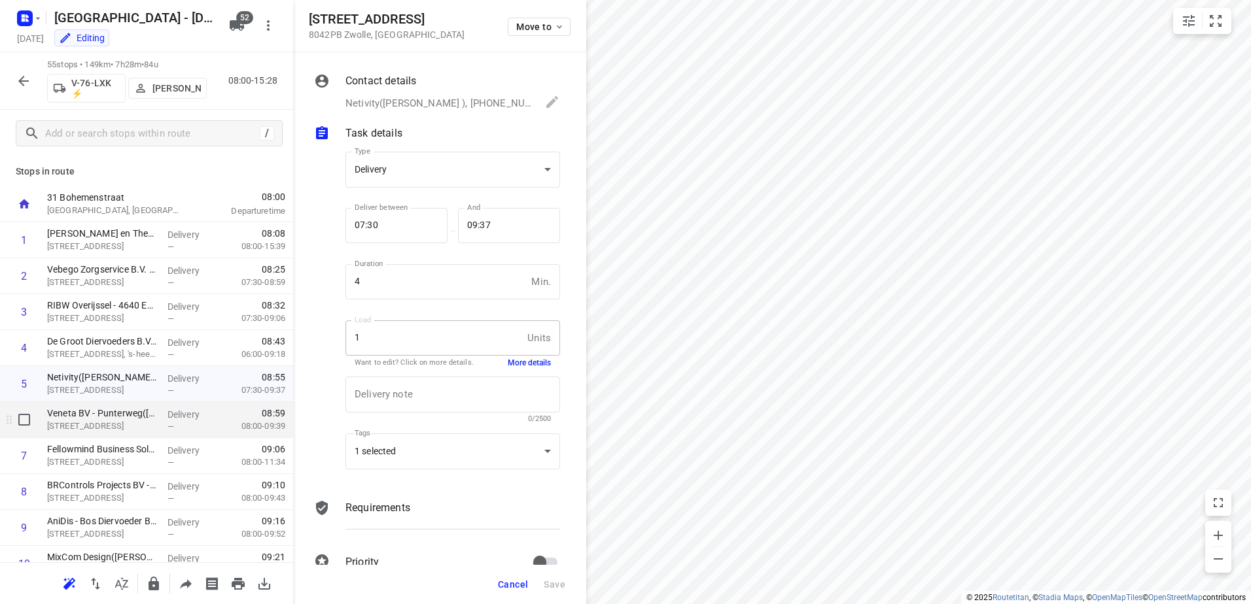
click at [182, 425] on div "—" at bounding box center [191, 427] width 48 height 10
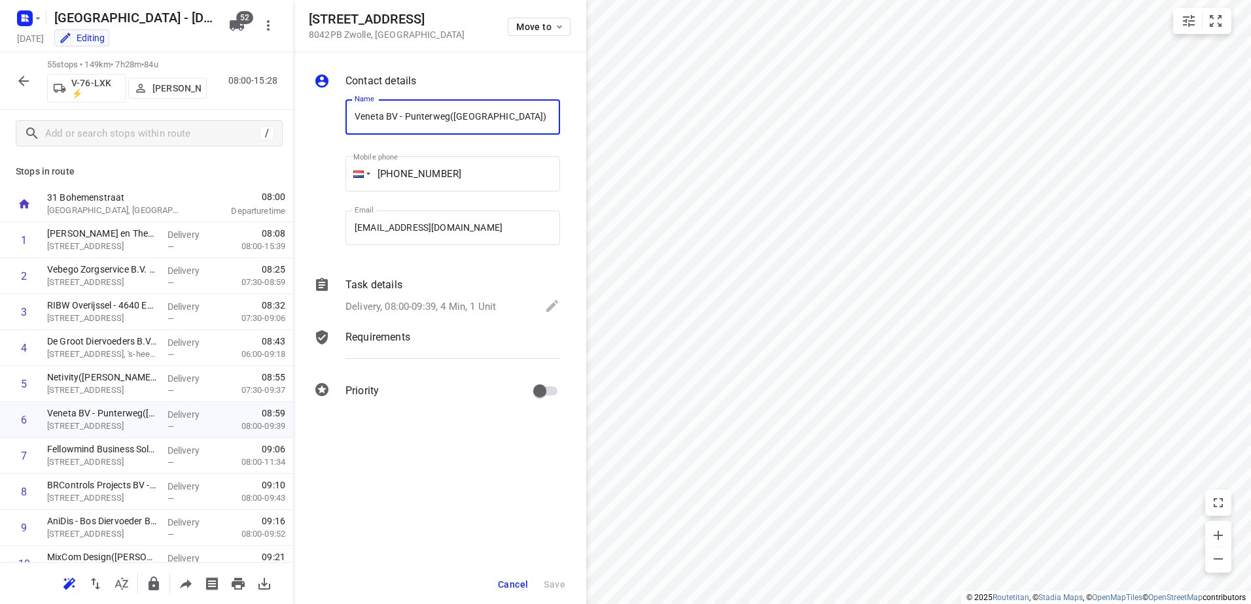
click at [370, 290] on p "Task details" at bounding box center [373, 285] width 57 height 16
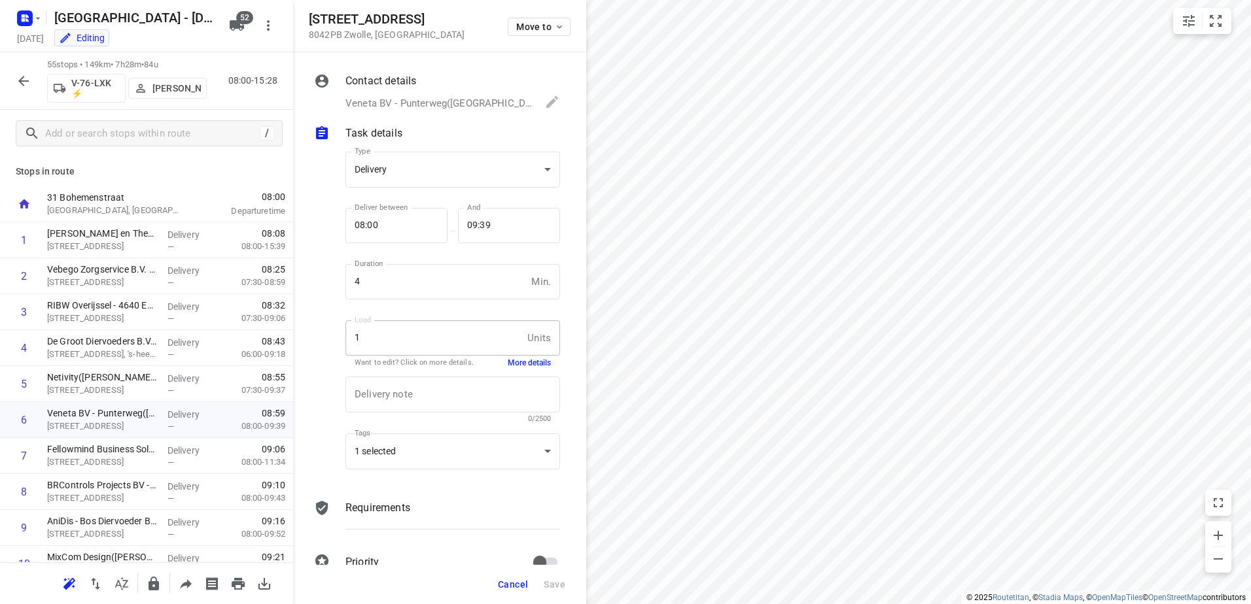
click at [527, 363] on button "More details" at bounding box center [529, 363] width 43 height 11
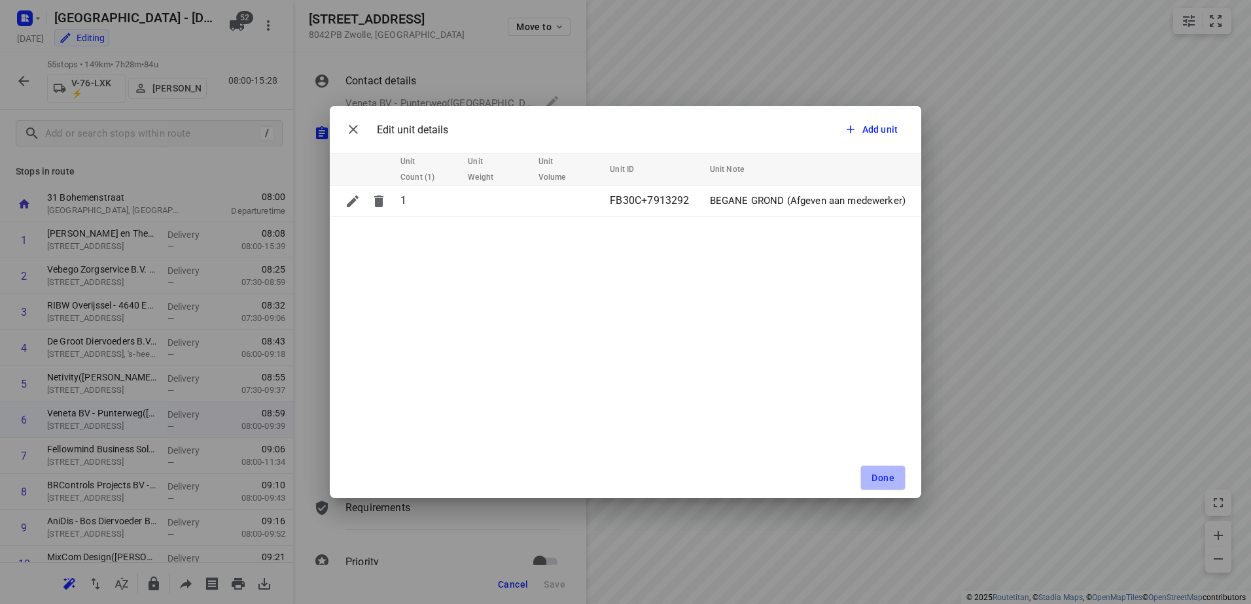
click at [884, 476] on span "Done" at bounding box center [882, 478] width 23 height 10
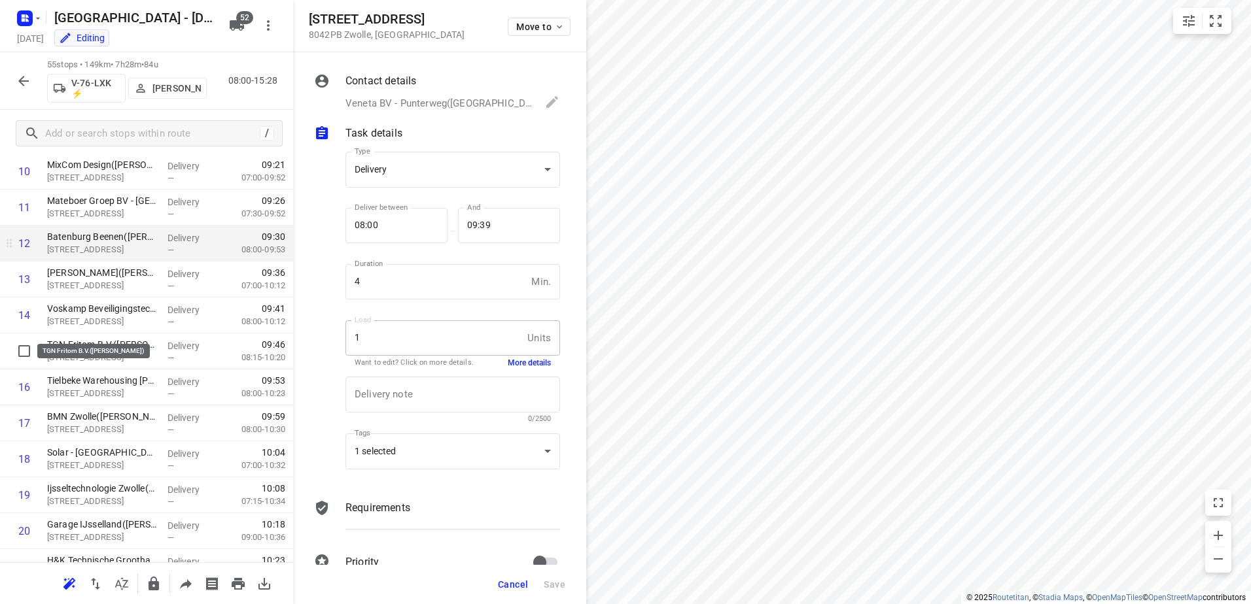
scroll to position [458, 0]
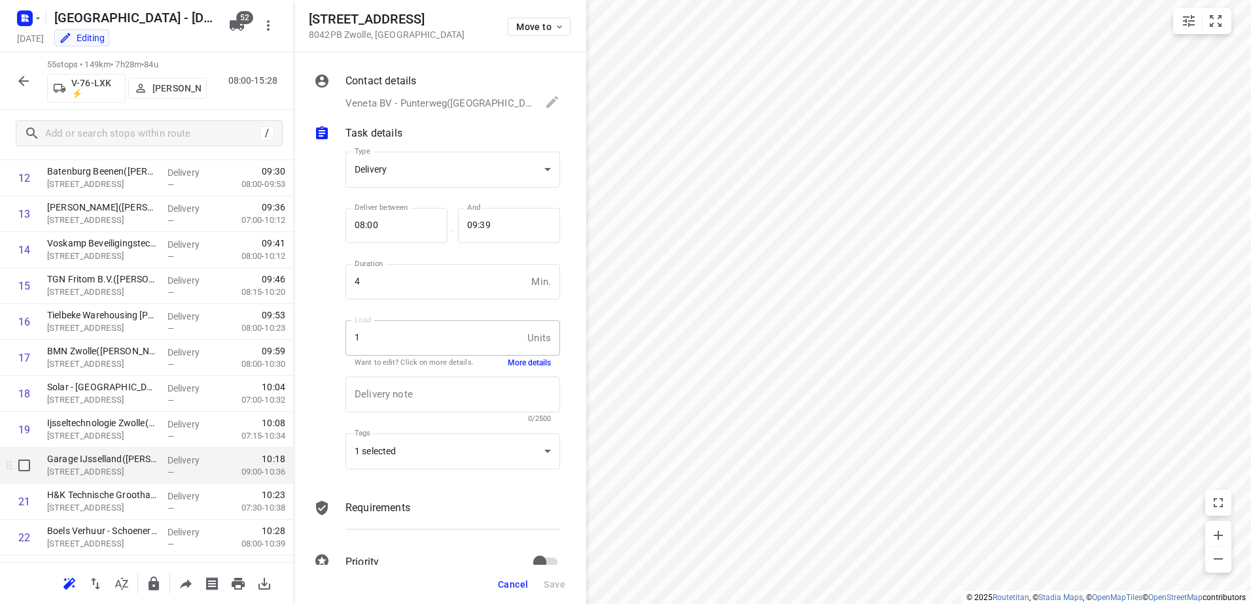
click at [95, 469] on p "[STREET_ADDRESS]" at bounding box center [102, 472] width 110 height 13
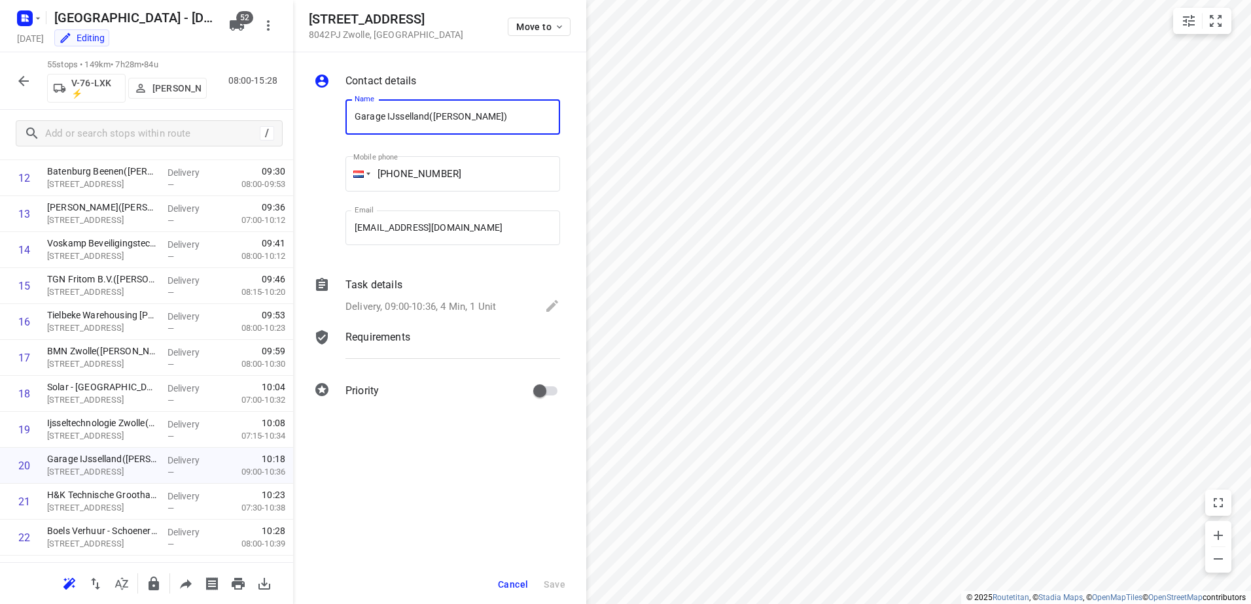
click at [377, 282] on p "Task details" at bounding box center [373, 285] width 57 height 16
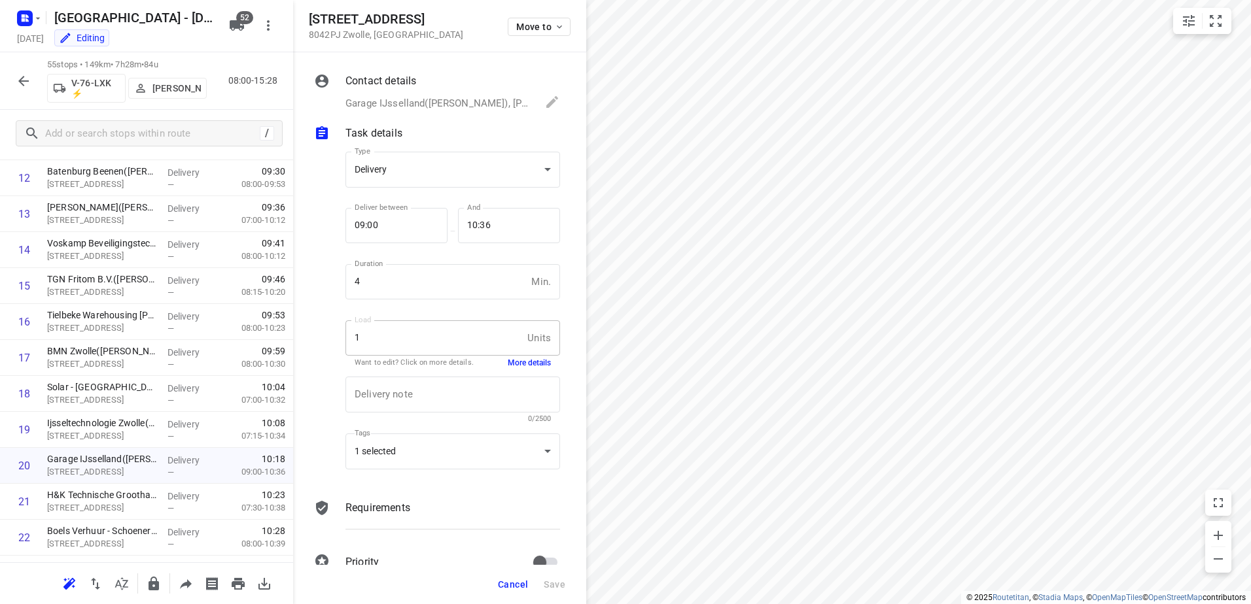
click at [530, 358] on button "More details" at bounding box center [529, 363] width 43 height 11
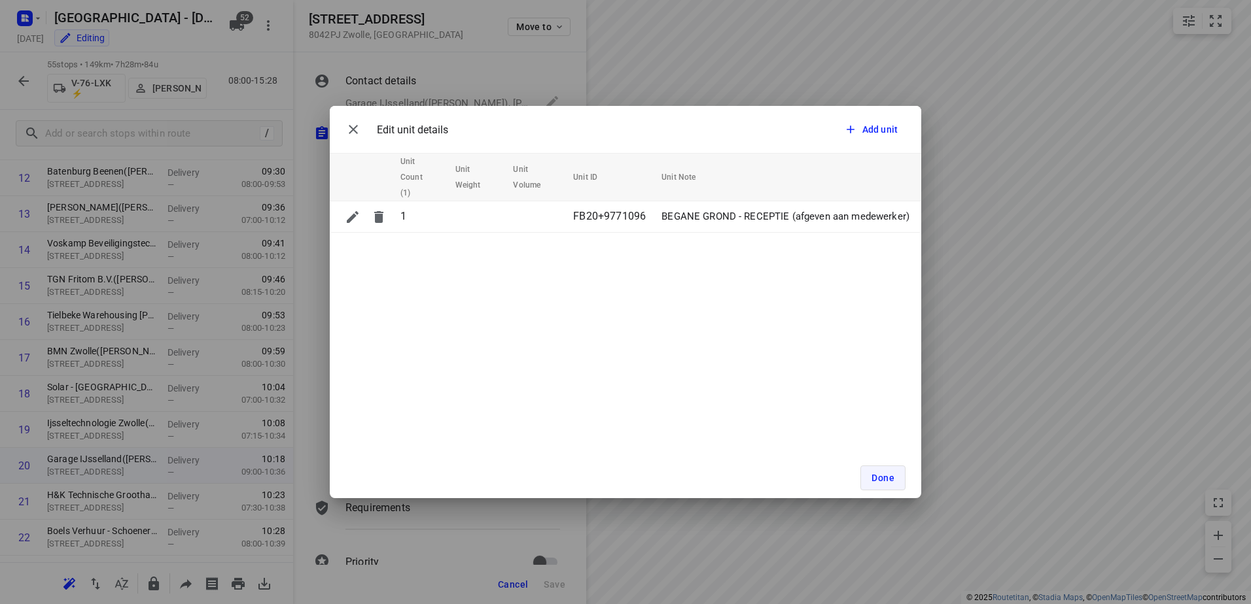
click at [892, 476] on span "Done" at bounding box center [882, 478] width 23 height 10
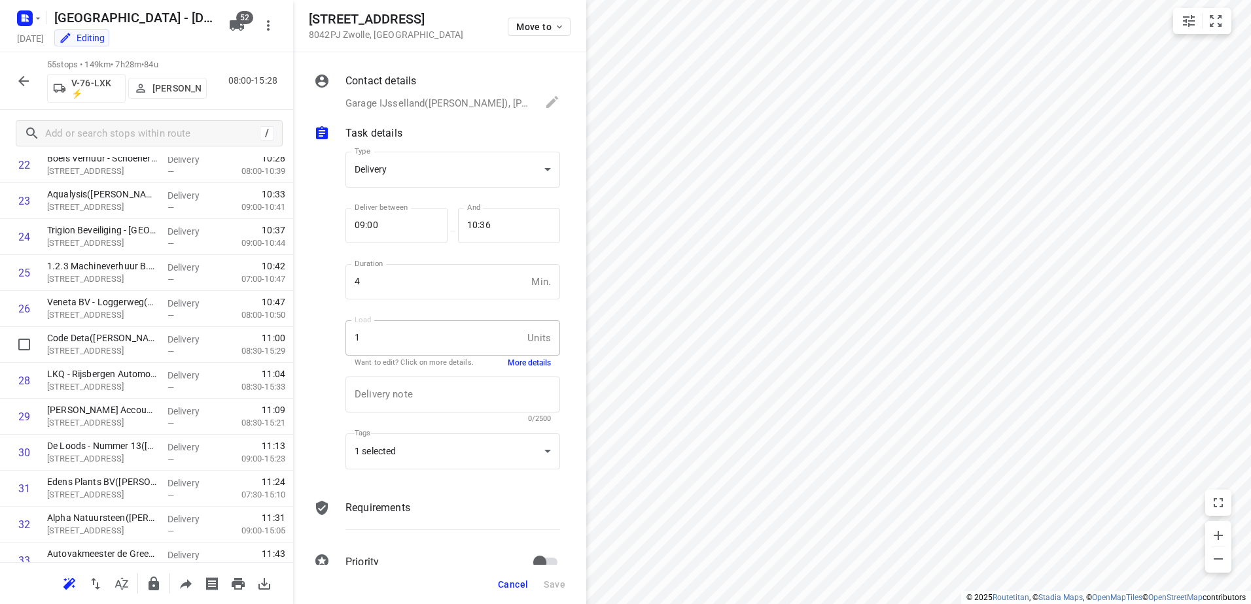
scroll to position [850, 0]
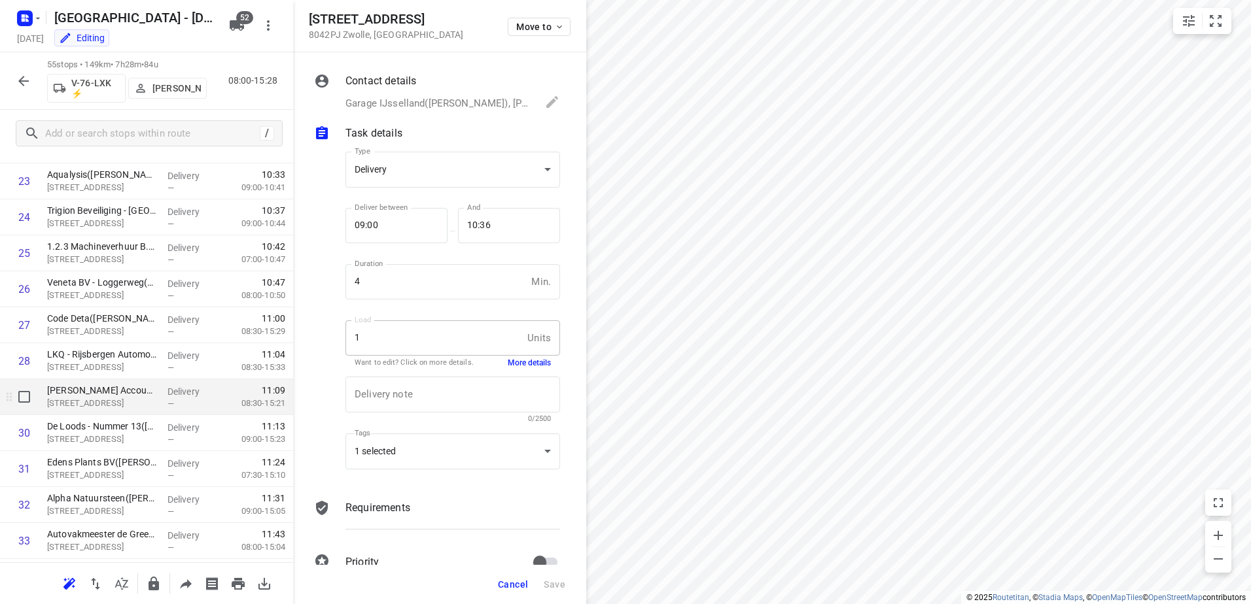
click at [155, 401] on div "[PERSON_NAME] Accountants - Wezep([PERSON_NAME]) [STREET_ADDRESS]" at bounding box center [102, 397] width 120 height 36
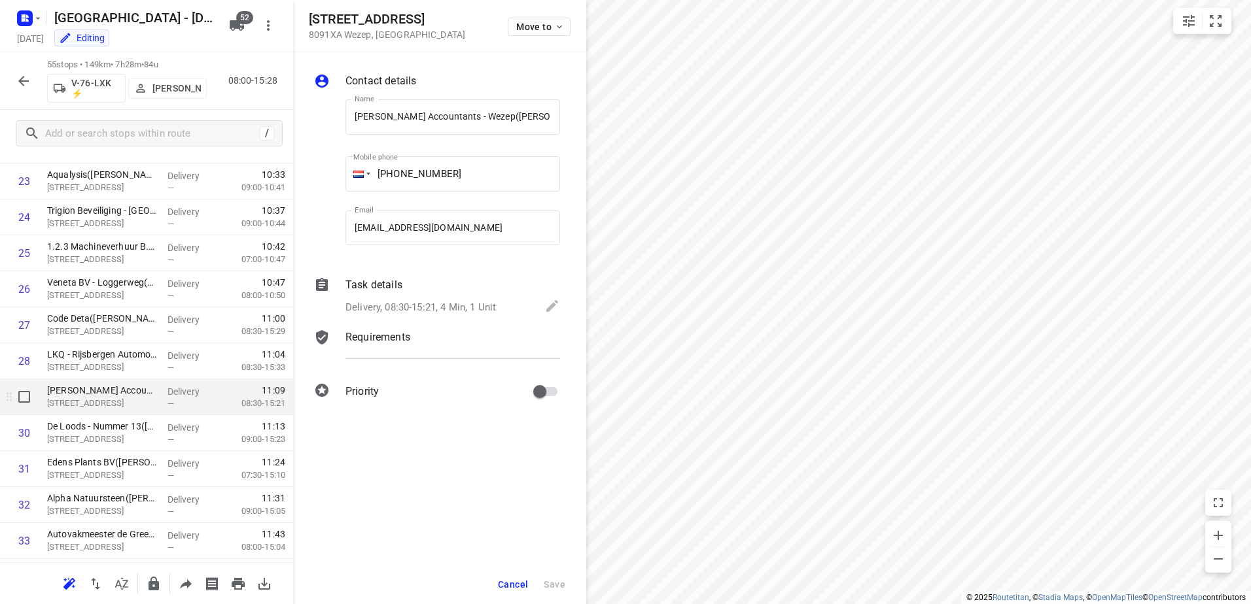
scroll to position [0, 27]
click at [370, 294] on div "Task details Delivery, 08:30-15:21, 4 Min, 1 Unit" at bounding box center [453, 297] width 220 height 44
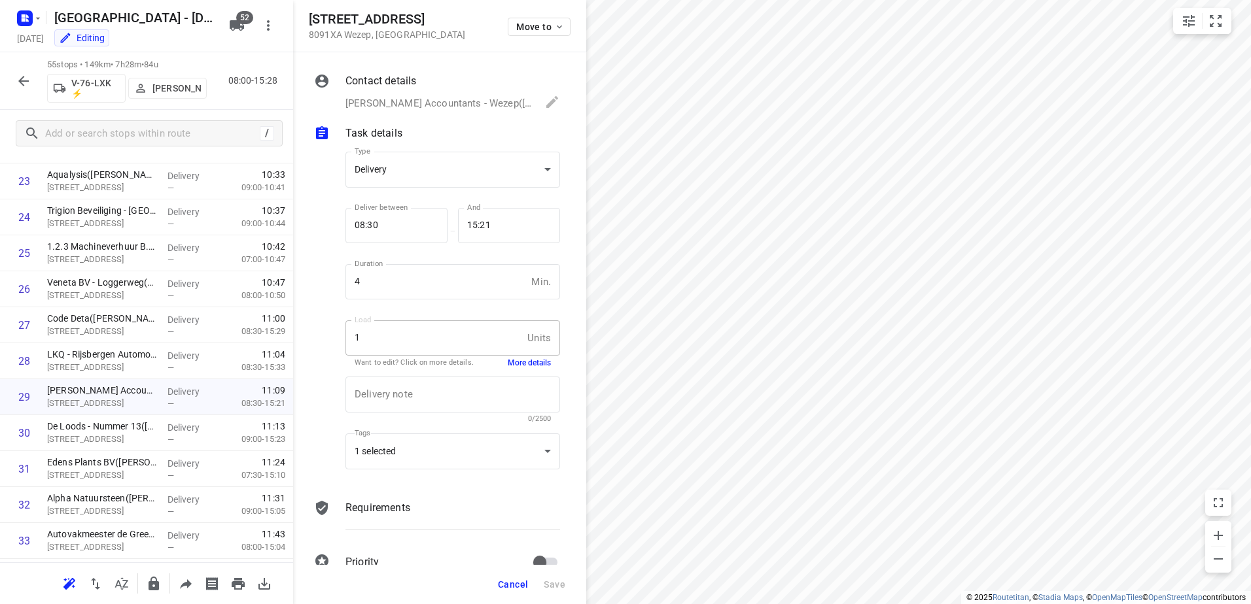
click at [517, 361] on button "More details" at bounding box center [529, 363] width 43 height 11
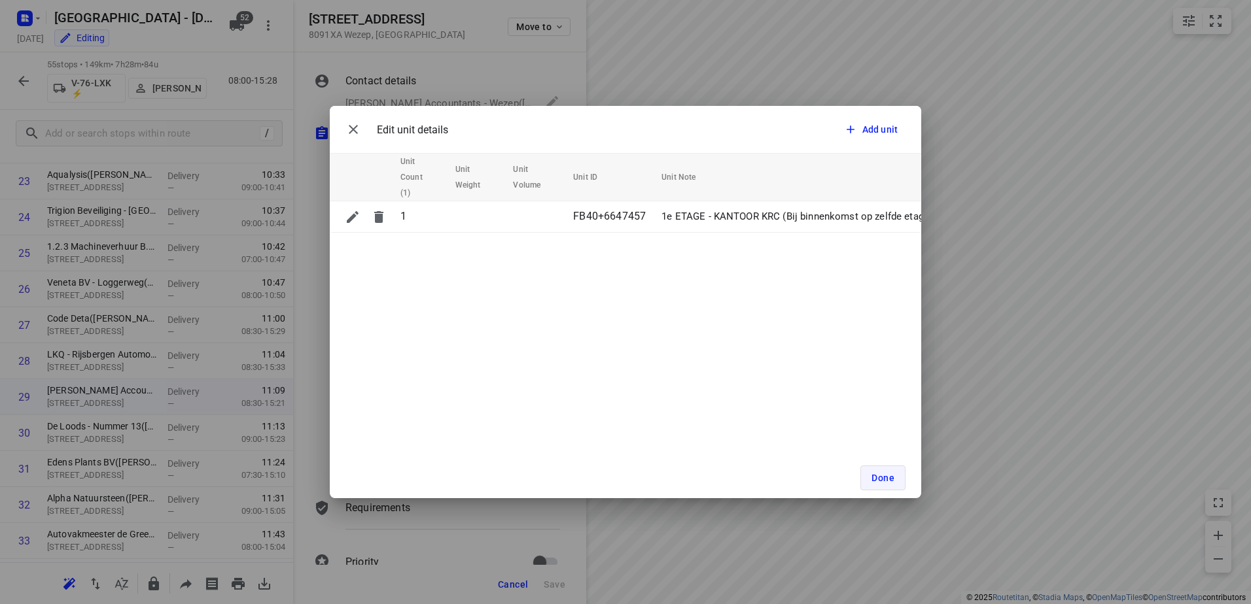
click at [876, 481] on span "Done" at bounding box center [882, 478] width 23 height 10
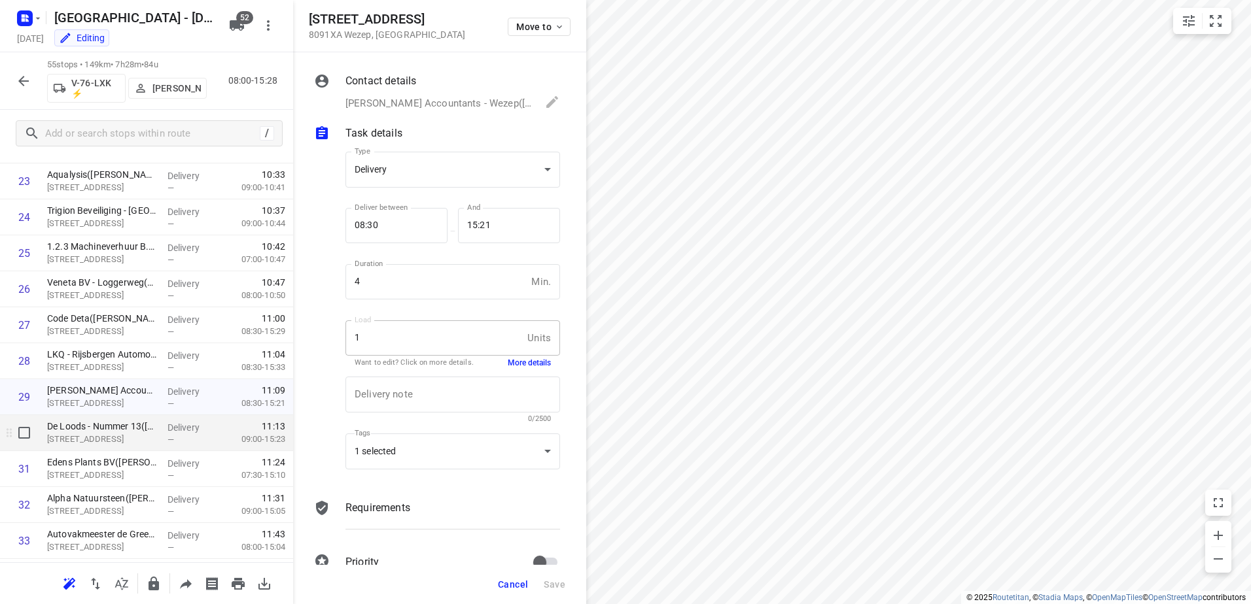
click at [177, 431] on p "Delivery" at bounding box center [191, 427] width 48 height 13
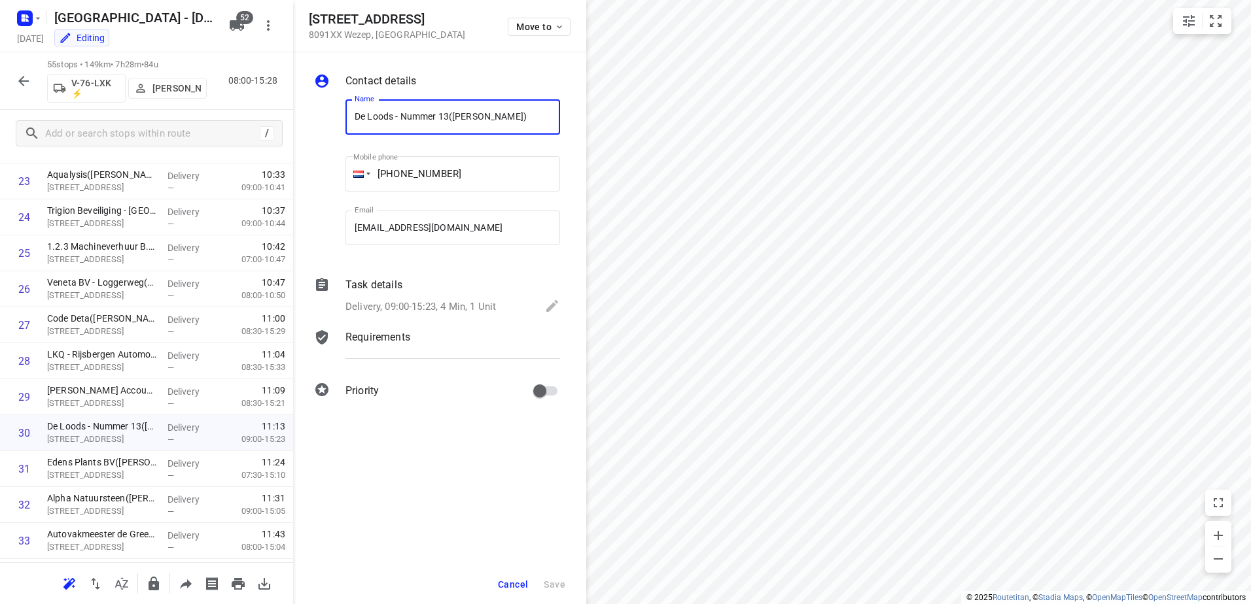
click at [372, 288] on p "Task details" at bounding box center [373, 285] width 57 height 16
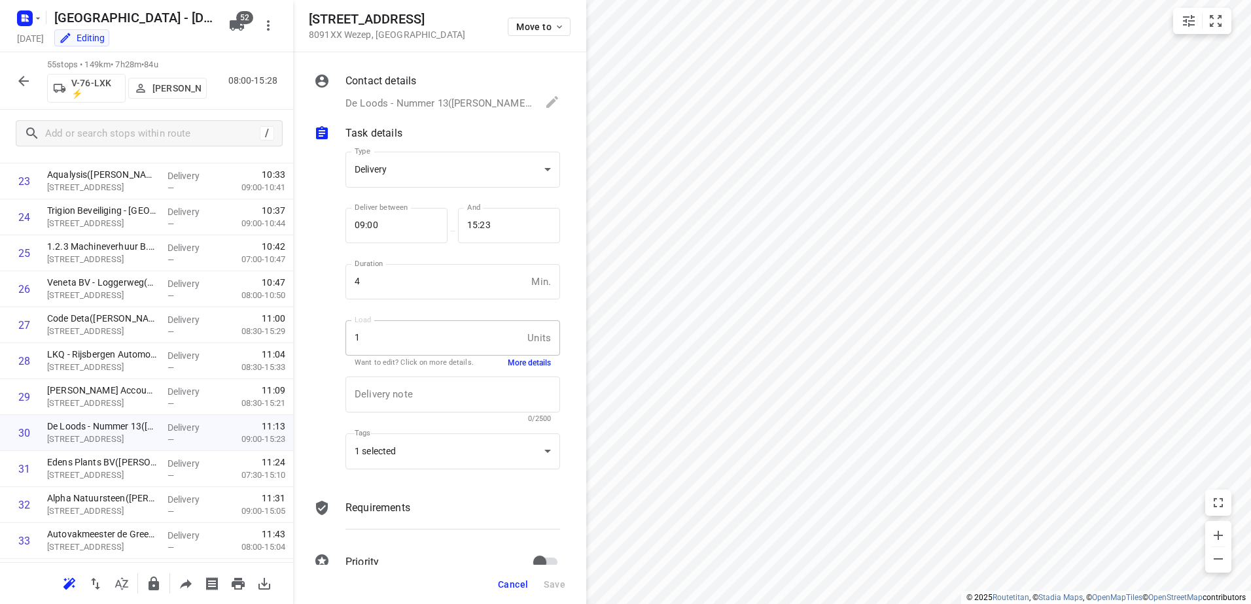
click at [527, 364] on button "More details" at bounding box center [529, 363] width 43 height 11
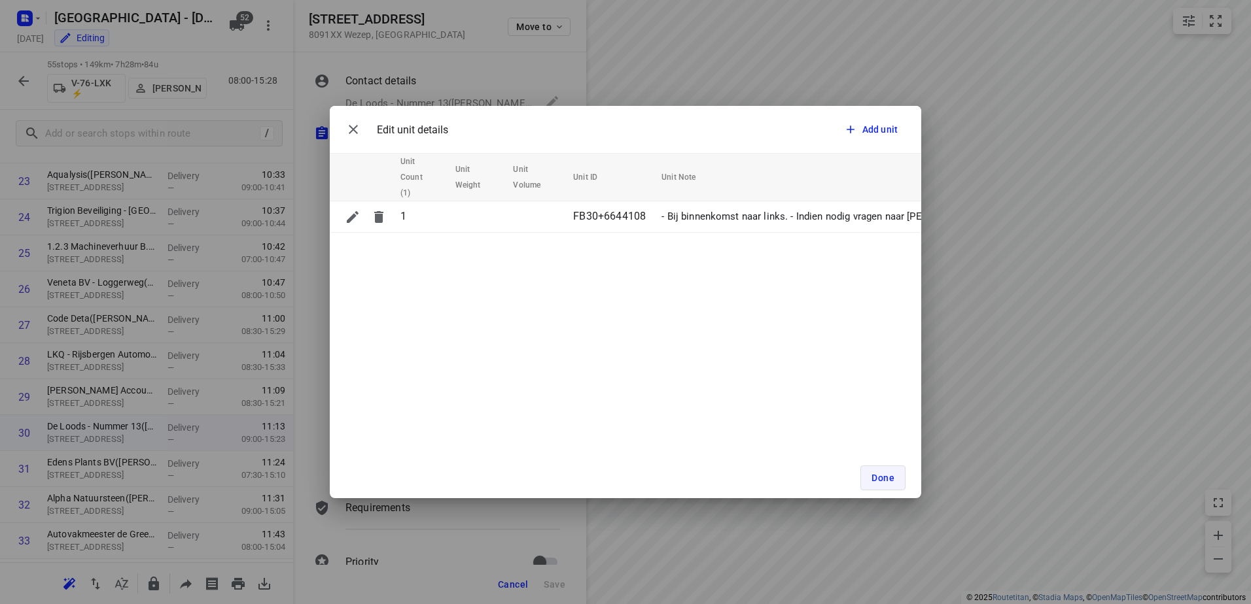
click at [895, 474] on button "Done" at bounding box center [882, 478] width 45 height 25
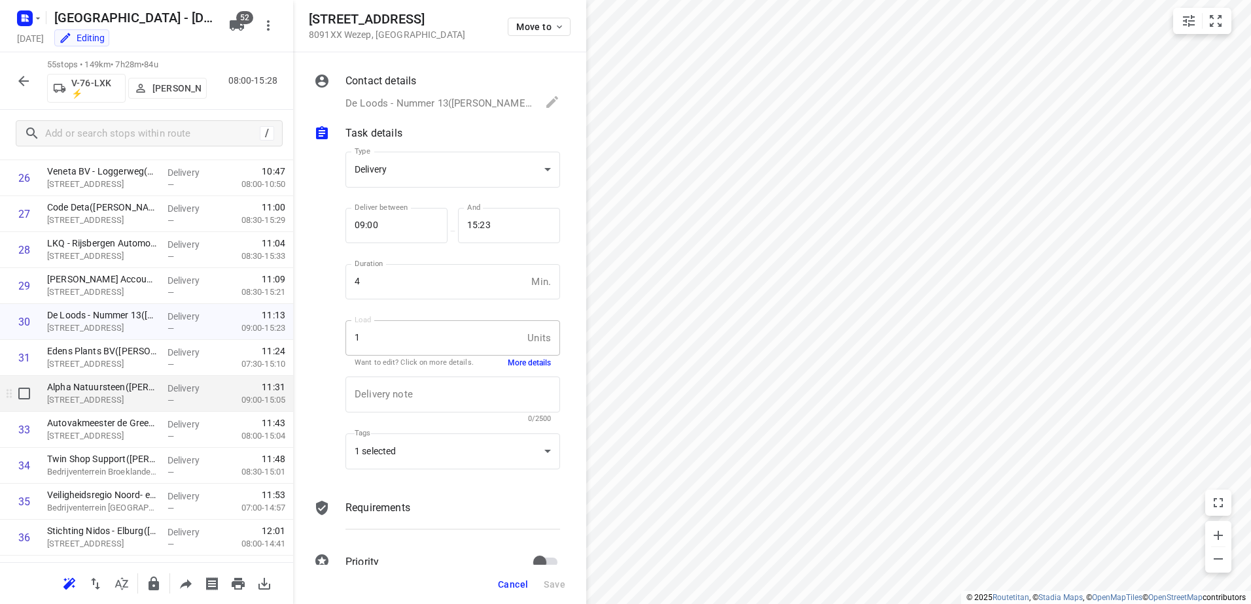
scroll to position [981, 0]
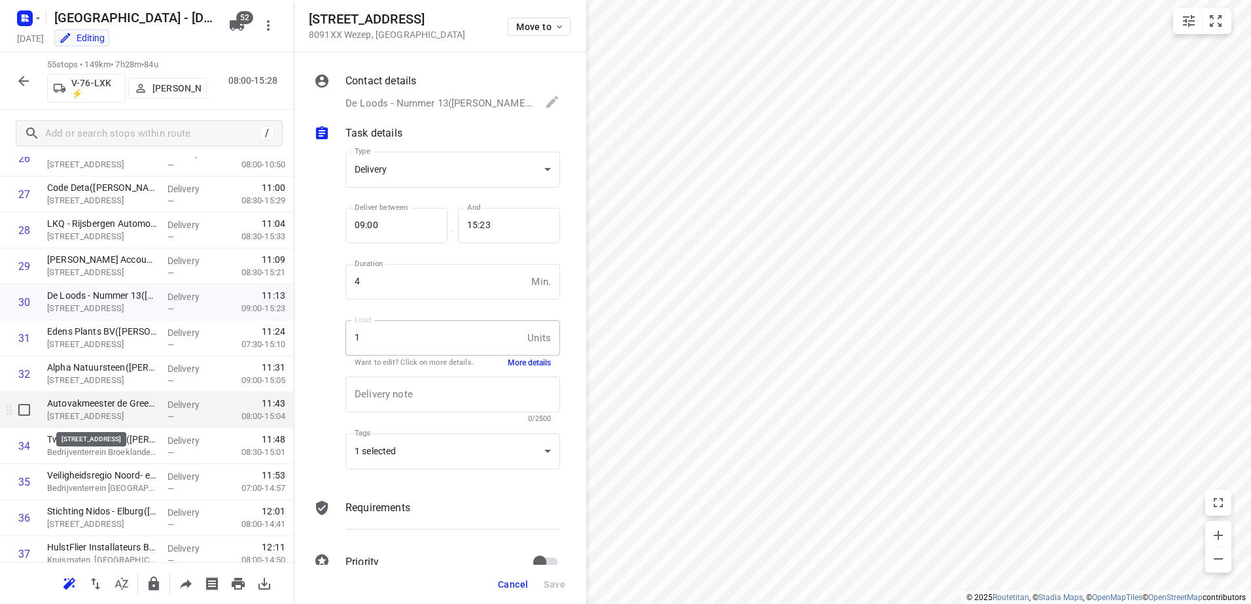
click at [147, 413] on p "[STREET_ADDRESS]" at bounding box center [102, 416] width 110 height 13
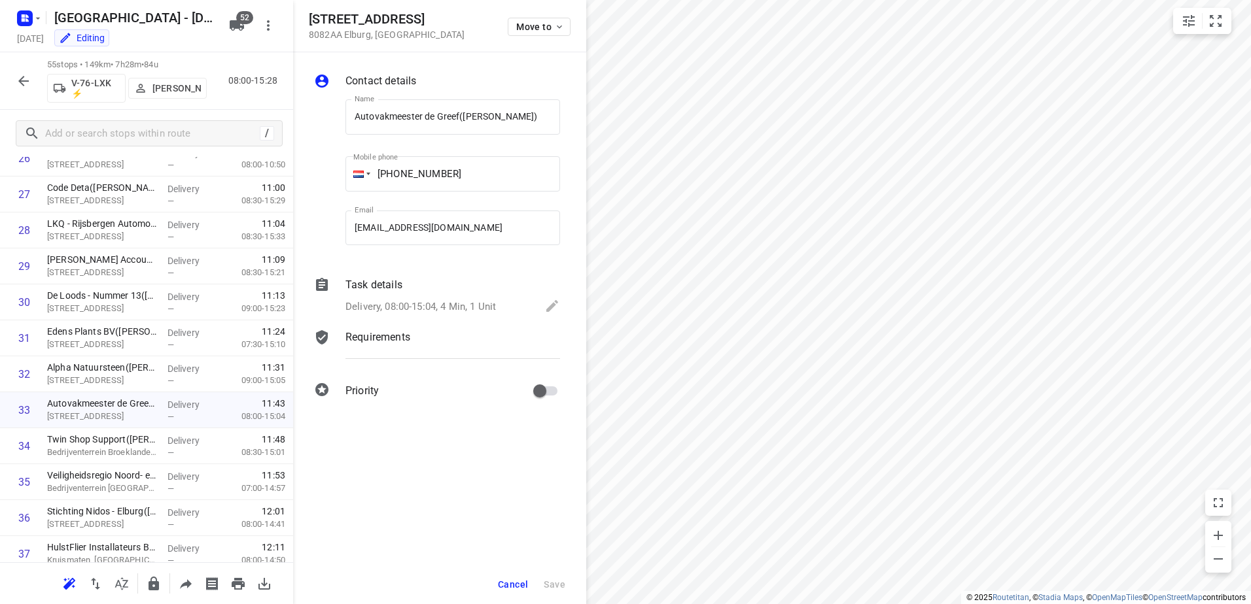
click at [425, 291] on div "Task details" at bounding box center [452, 285] width 215 height 16
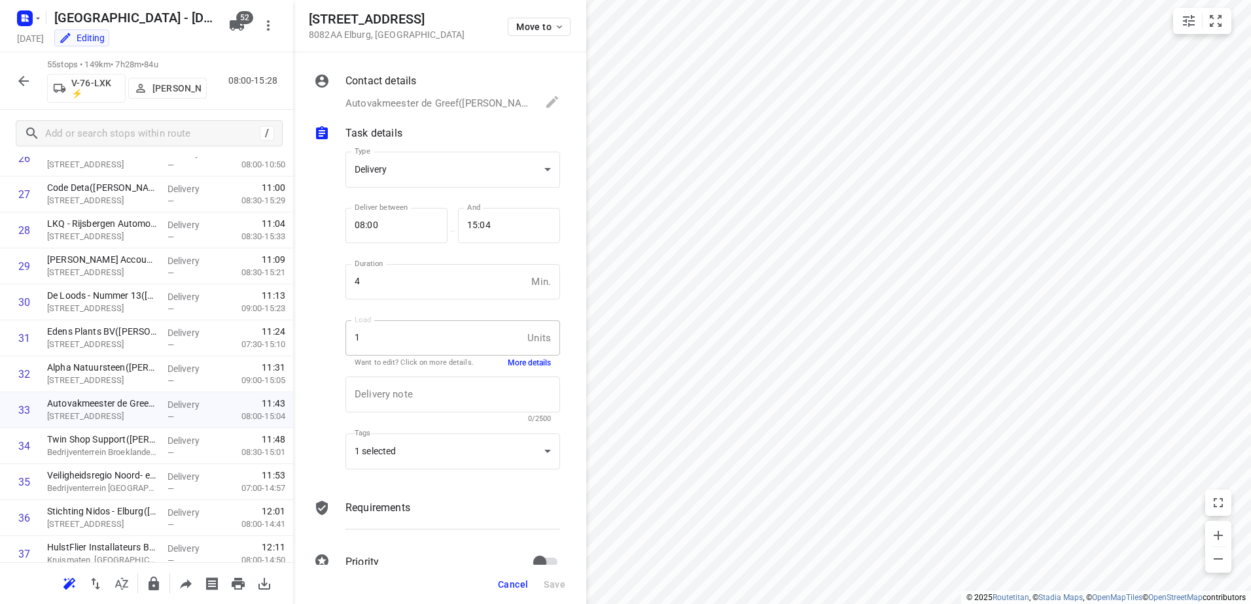
click at [530, 368] on button "More details" at bounding box center [529, 363] width 43 height 11
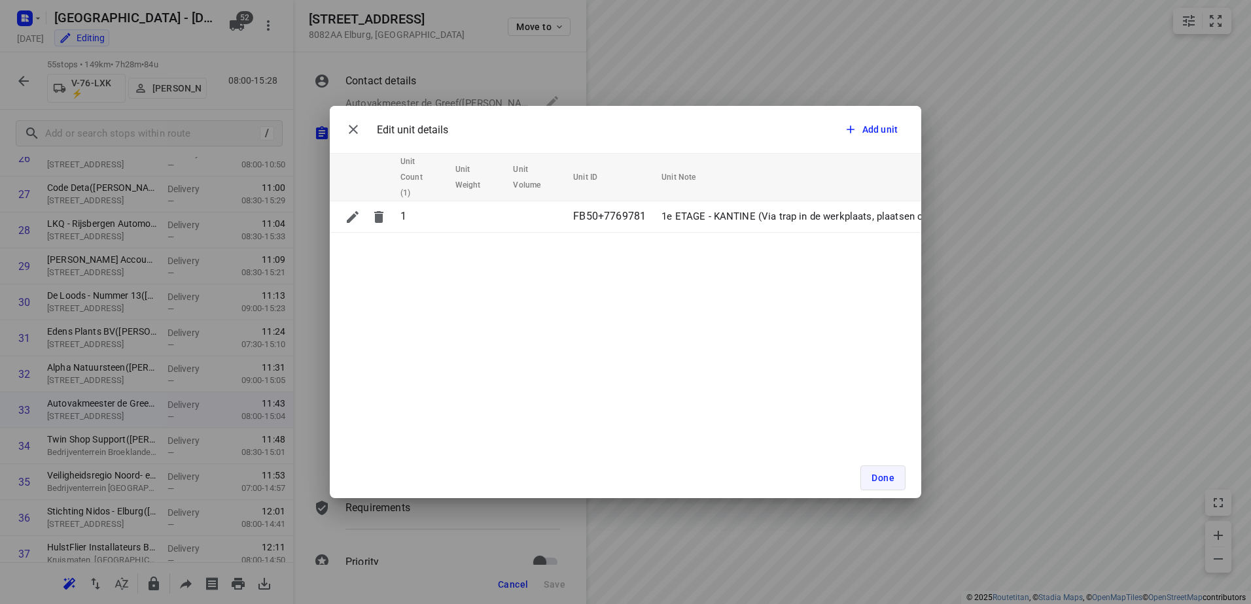
click at [892, 487] on button "Done" at bounding box center [882, 478] width 45 height 25
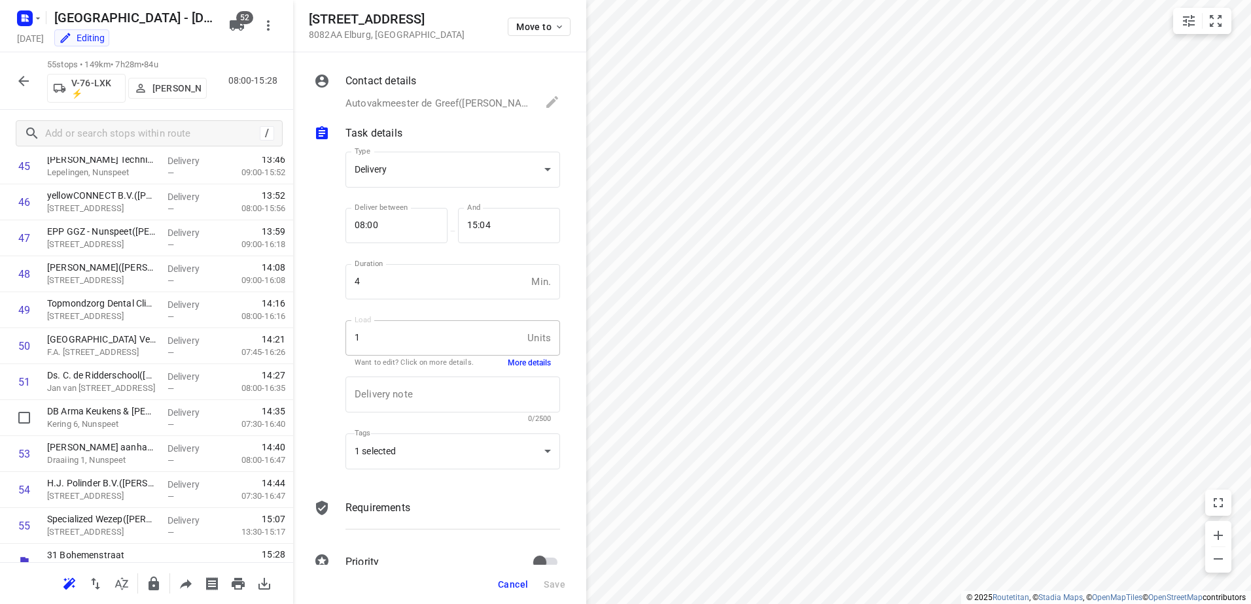
scroll to position [1674, 0]
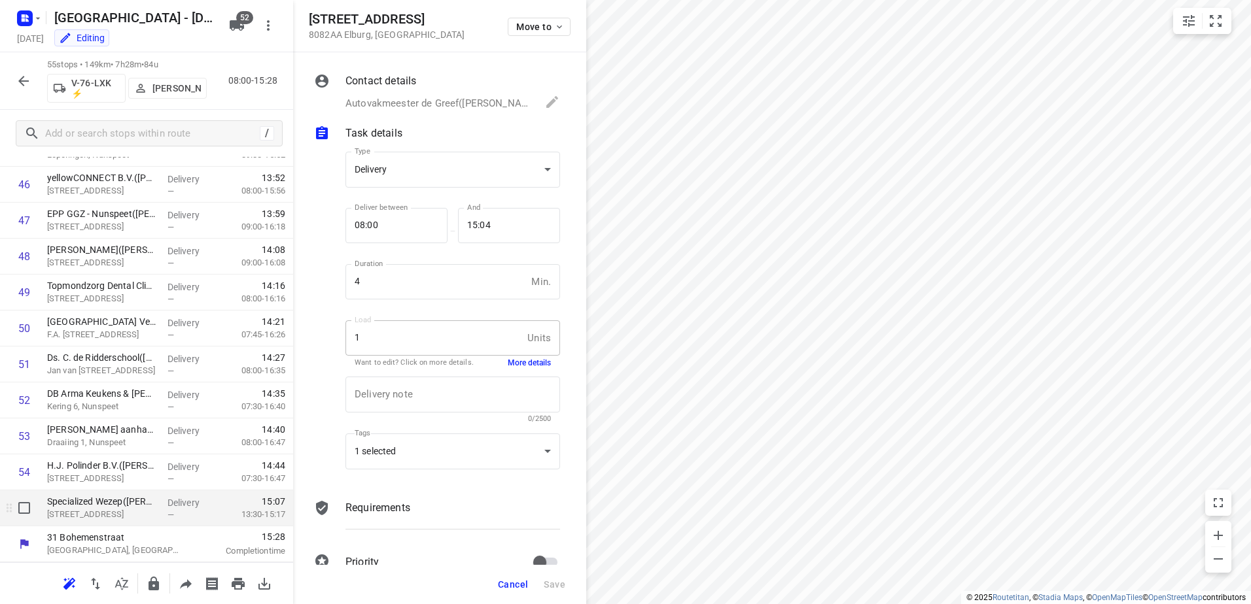
click at [175, 508] on p "Delivery" at bounding box center [191, 502] width 48 height 13
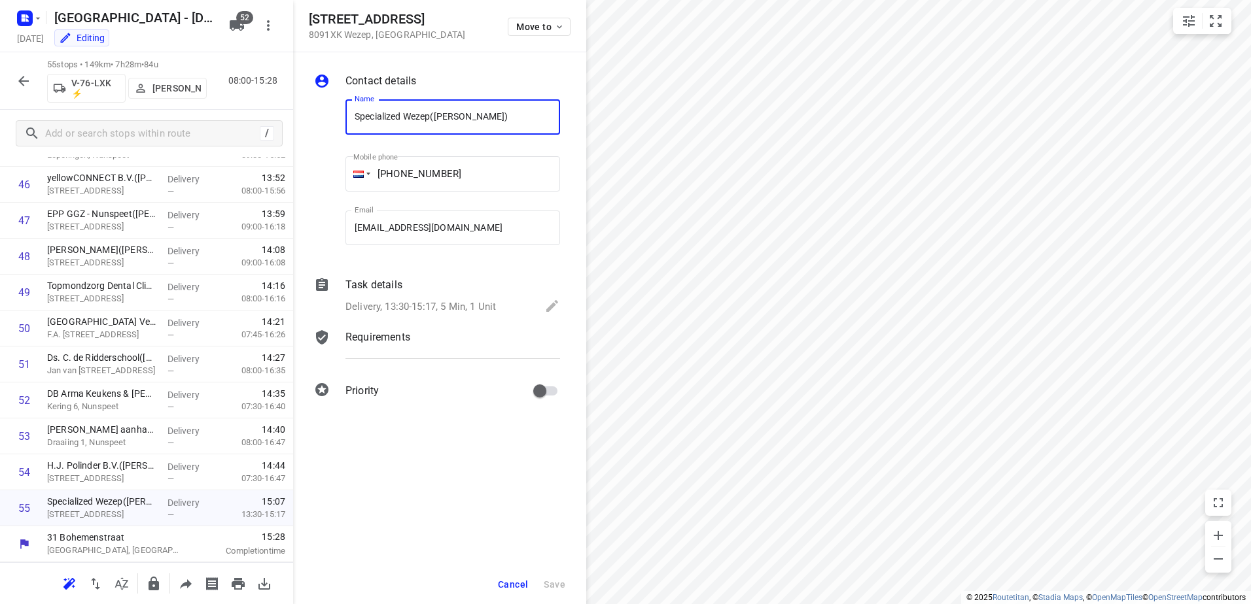
click at [372, 296] on div "Task details Delivery, 13:30-15:17, 5 Min, 1 Unit" at bounding box center [453, 297] width 220 height 44
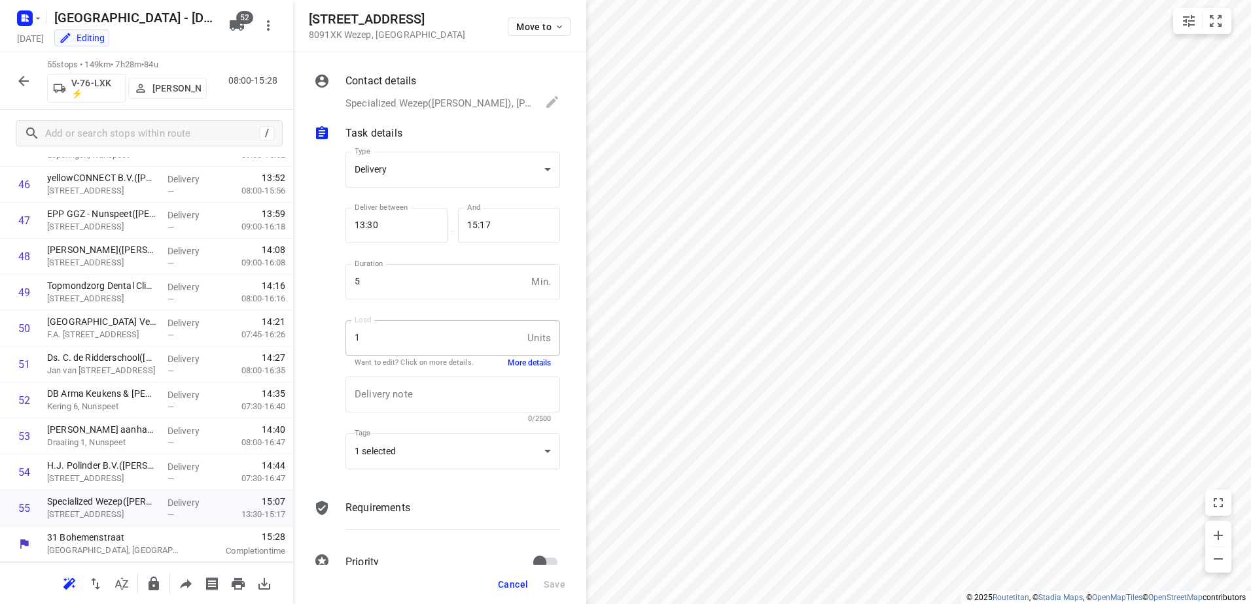
click at [516, 365] on button "More details" at bounding box center [529, 363] width 43 height 11
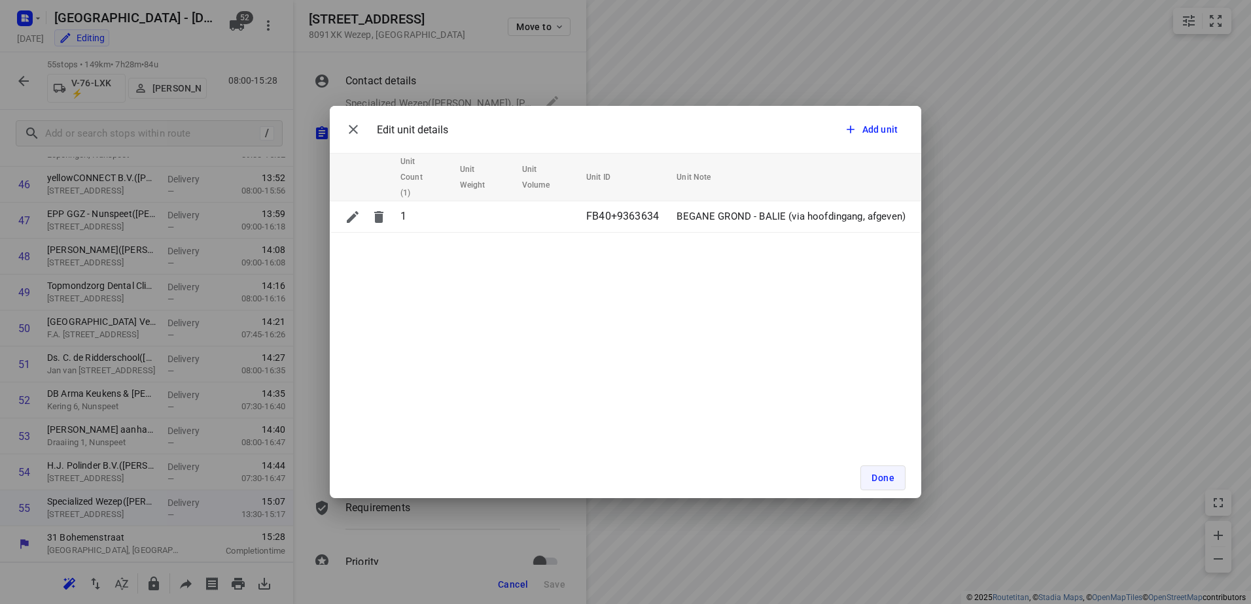
click at [883, 473] on span "Done" at bounding box center [882, 478] width 23 height 10
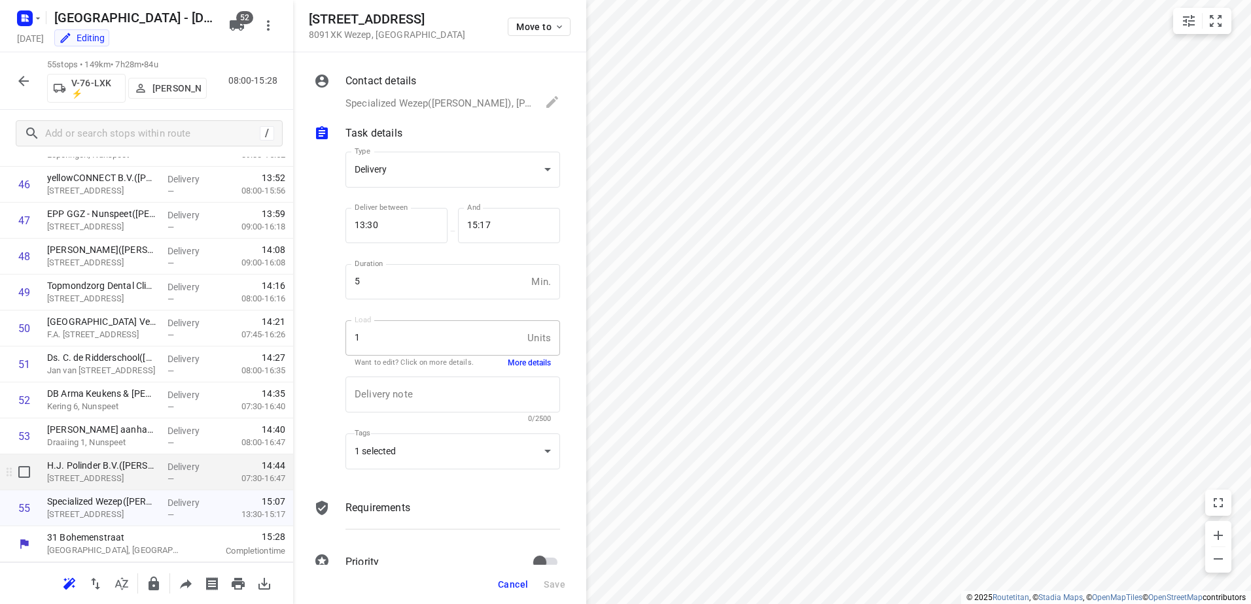
click at [168, 470] on p "Delivery" at bounding box center [191, 466] width 48 height 13
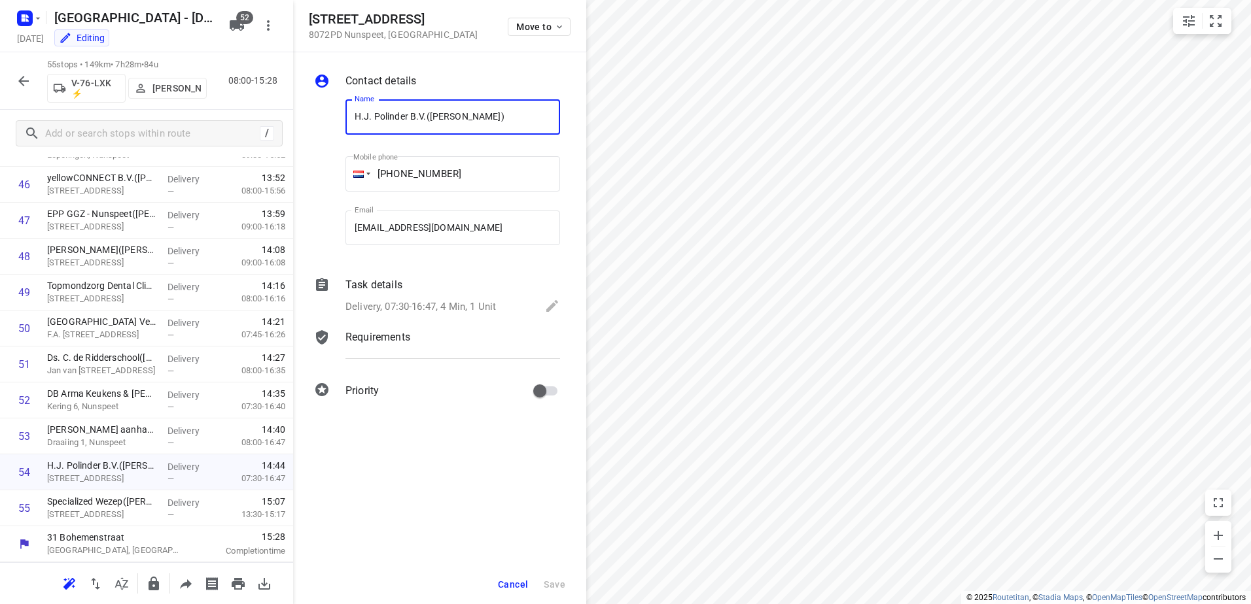
click at [393, 290] on p "Task details" at bounding box center [373, 285] width 57 height 16
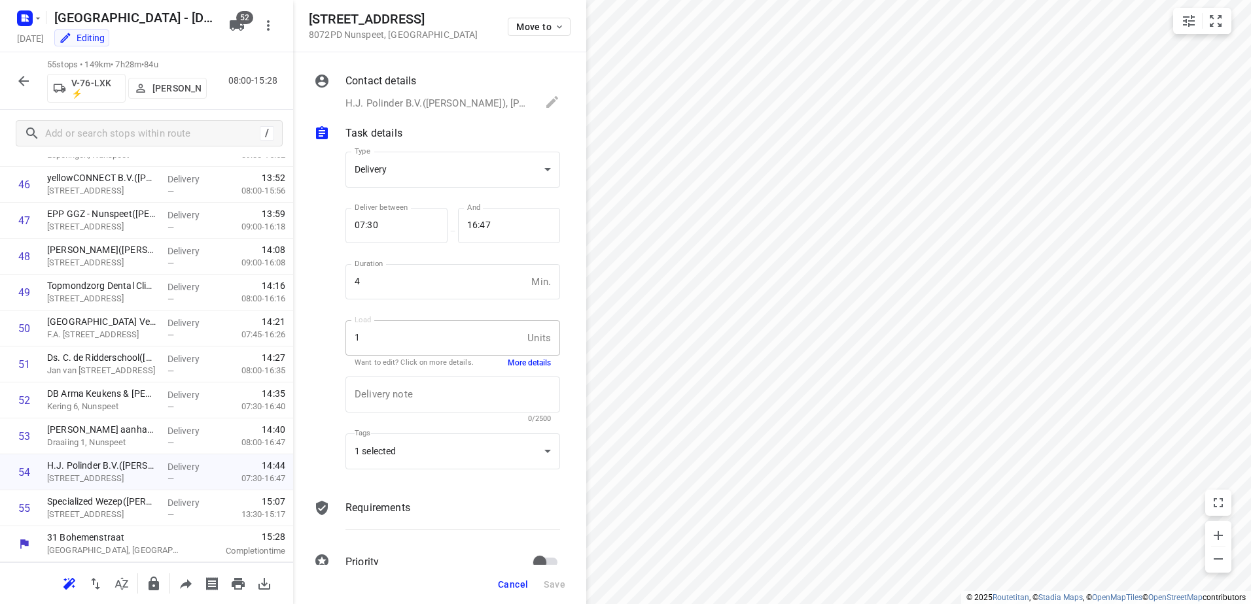
click at [523, 360] on button "More details" at bounding box center [529, 363] width 43 height 11
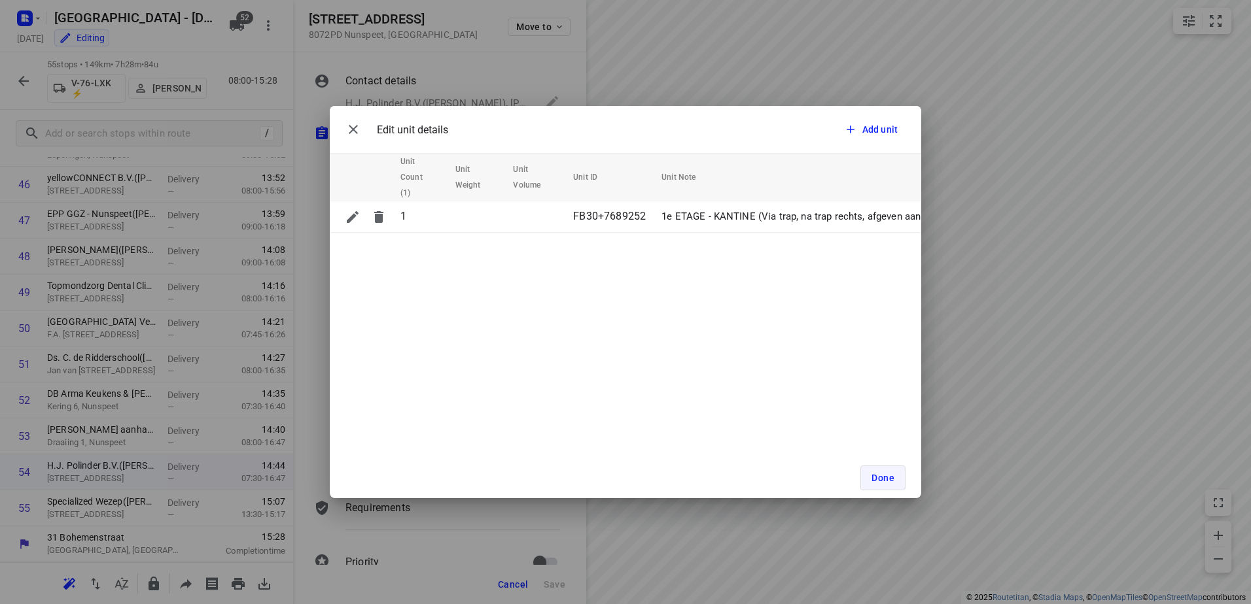
click at [897, 474] on button "Done" at bounding box center [882, 478] width 45 height 25
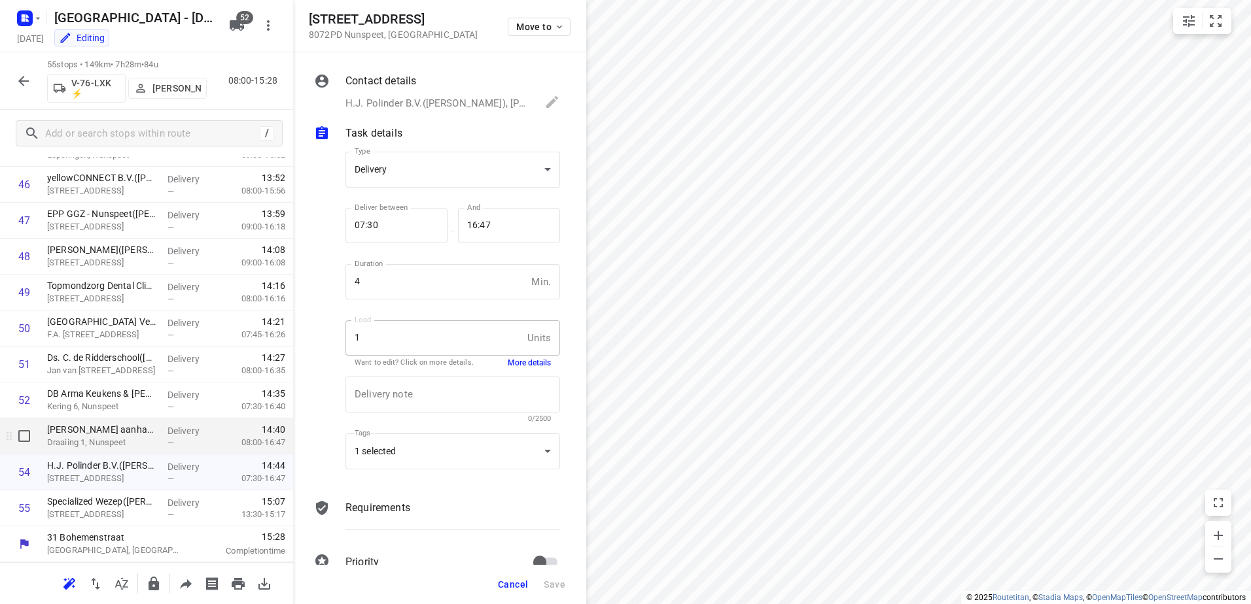
click at [167, 430] on p "Delivery" at bounding box center [191, 431] width 48 height 13
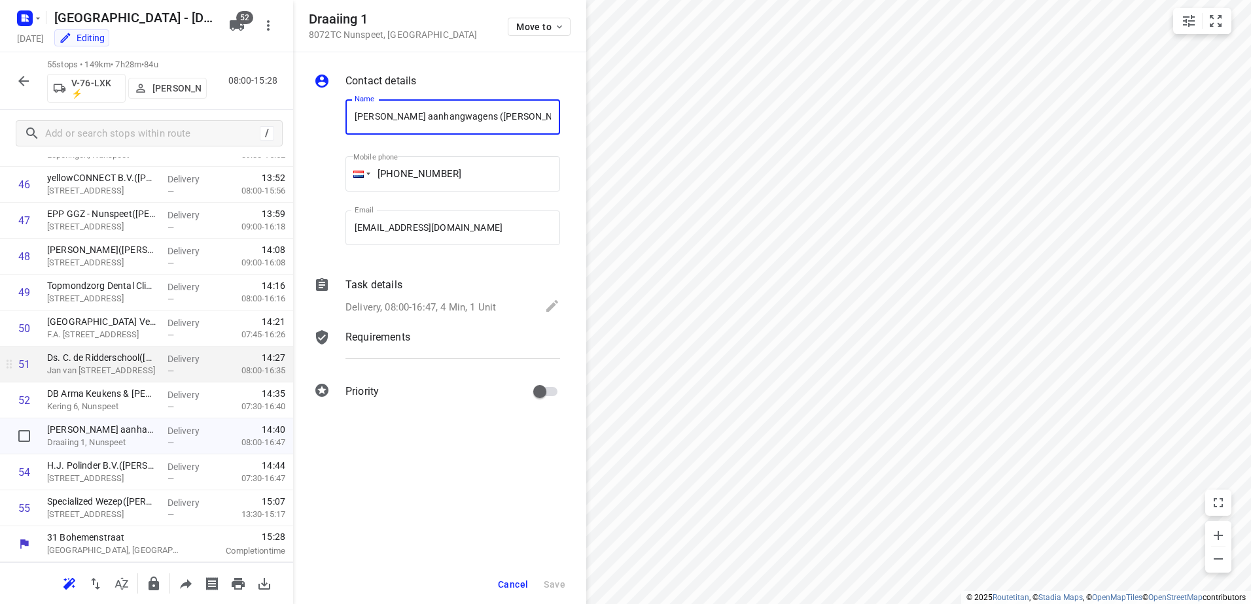
scroll to position [0, 41]
click at [399, 298] on div "Delivery, 08:00-16:47, 4 Min, 1 Unit" at bounding box center [452, 307] width 215 height 18
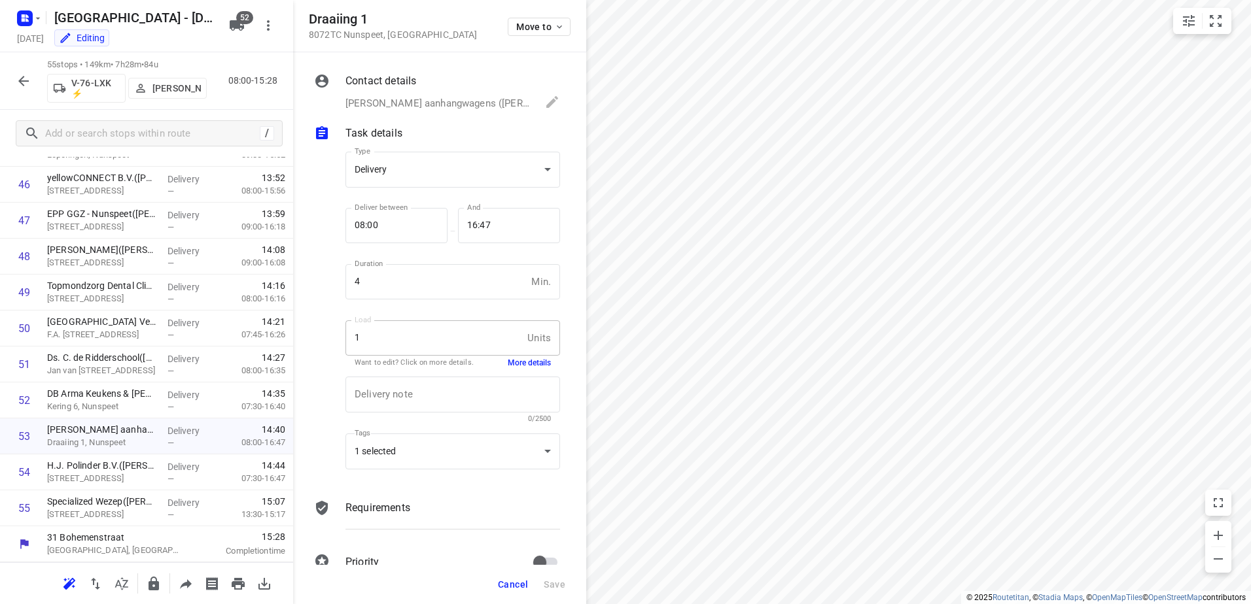
click at [524, 358] on button "More details" at bounding box center [529, 363] width 43 height 11
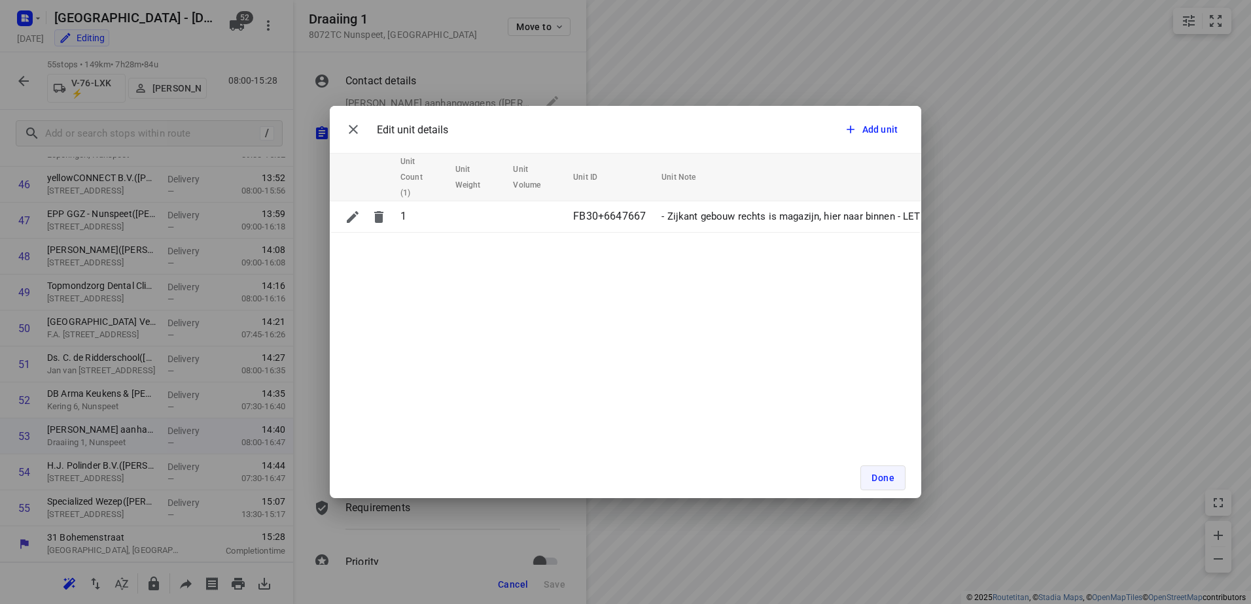
click at [882, 473] on span "Done" at bounding box center [882, 478] width 23 height 10
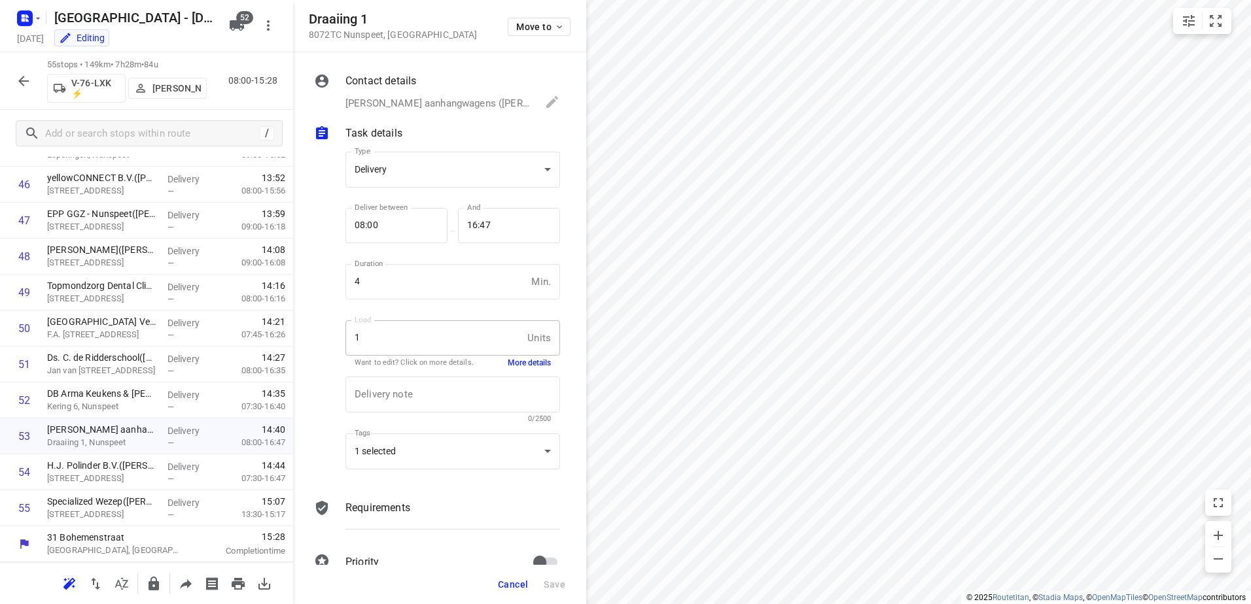
click at [4, 75] on div "55 stops • 149km • 7h28m • 84u V-76-LXK ⚡ [PERSON_NAME] 08:00-15:28" at bounding box center [146, 81] width 293 height 58
click at [14, 75] on button "button" at bounding box center [23, 81] width 26 height 26
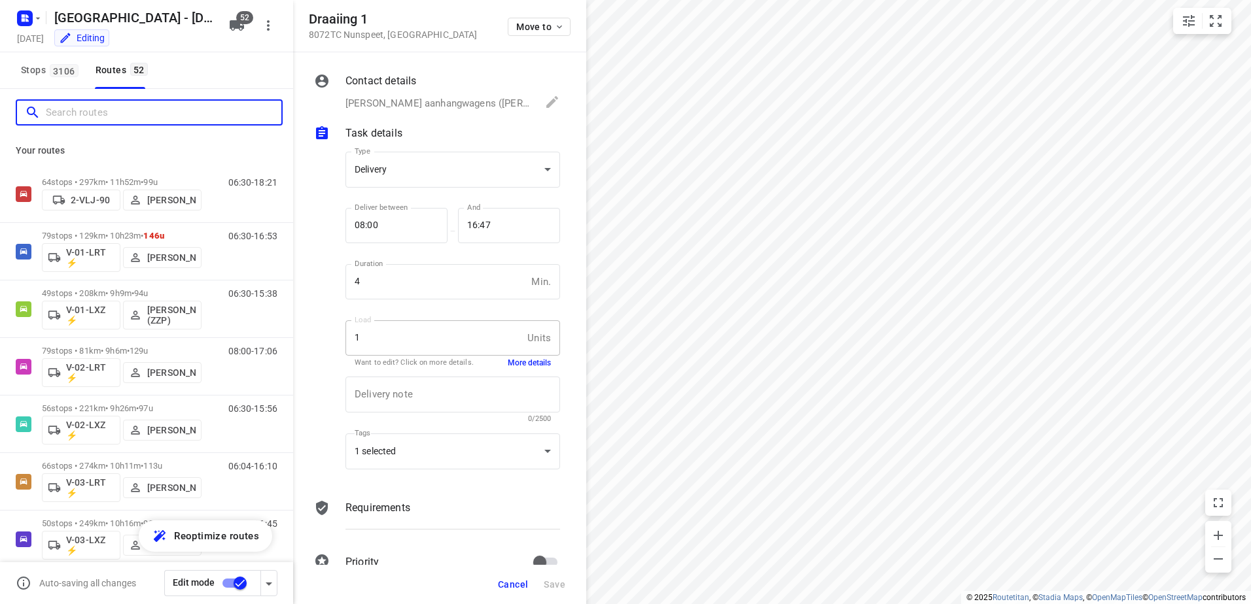
click at [117, 112] on input "Search routes" at bounding box center [163, 113] width 235 height 20
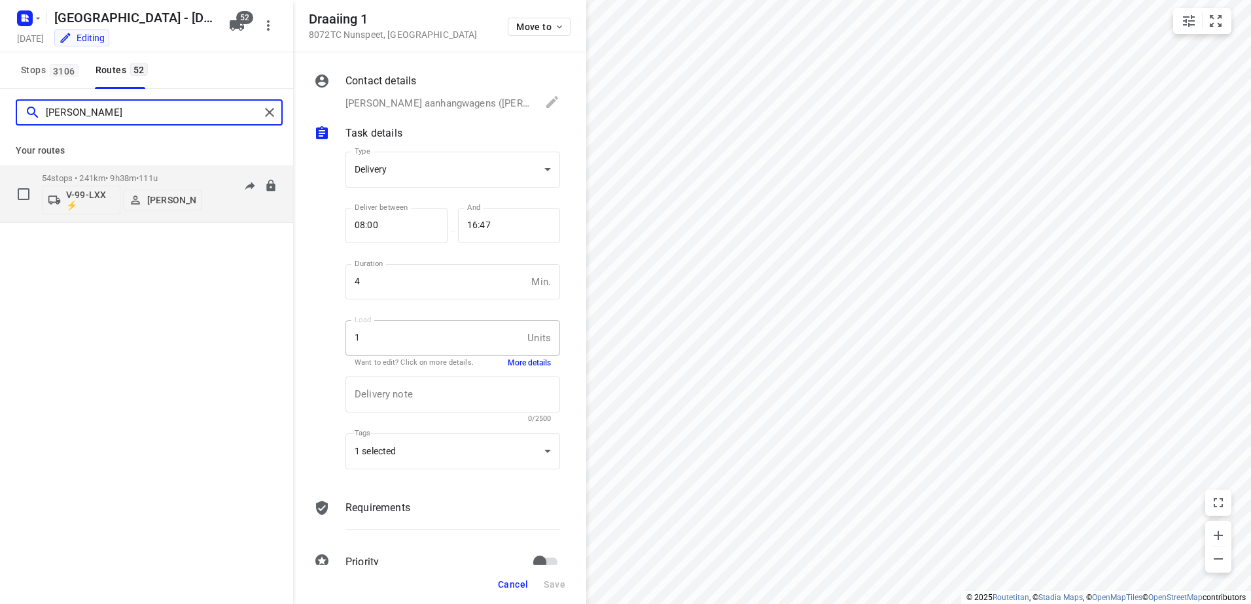
type input "[PERSON_NAME]"
click at [113, 177] on p "54 stops • 241km • 9h38m • 111u" at bounding box center [122, 178] width 160 height 10
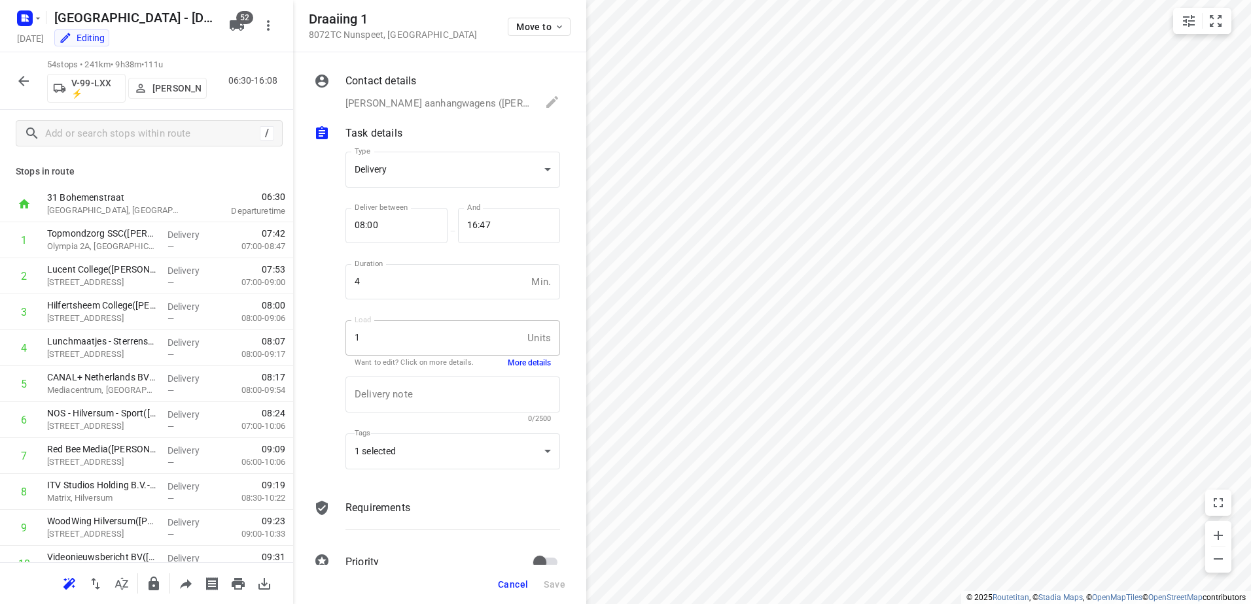
click at [24, 70] on button "button" at bounding box center [23, 81] width 26 height 26
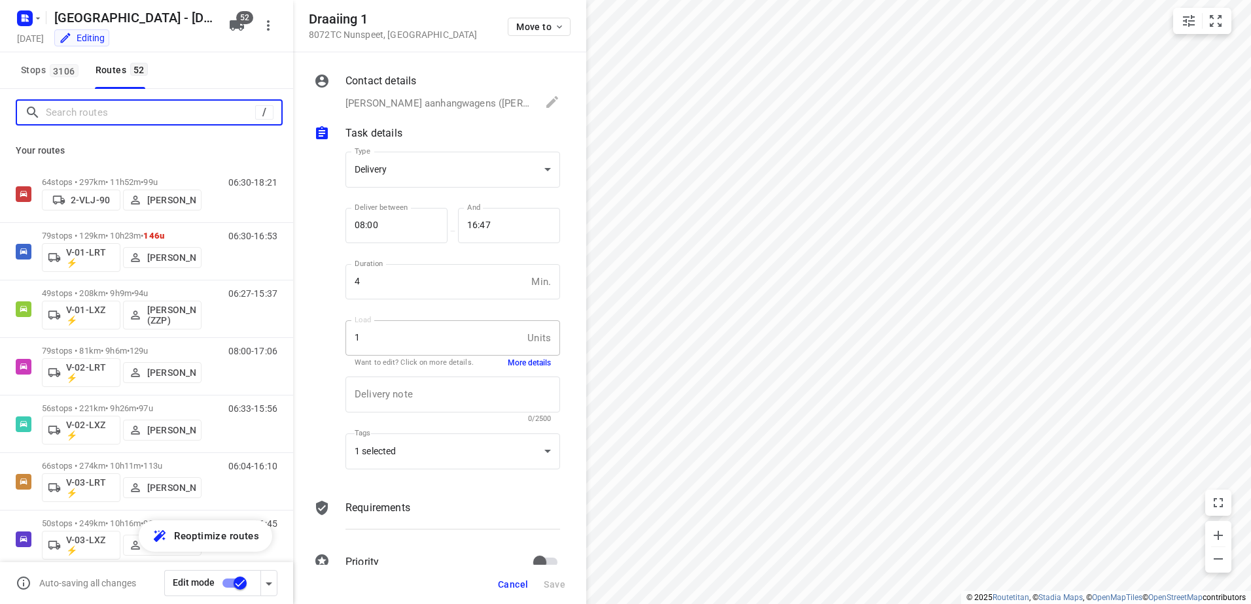
click at [147, 110] on input "Search routes" at bounding box center [150, 113] width 209 height 20
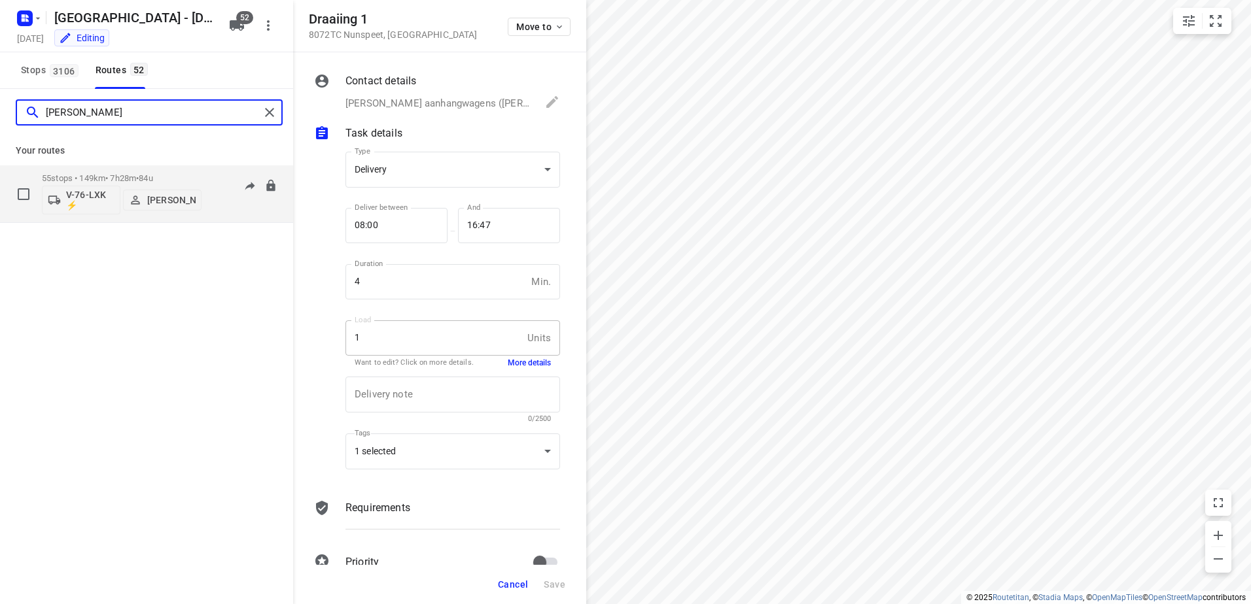
type input "[PERSON_NAME]"
click at [175, 182] on p "55 stops • 149km • 7h28m • 84u" at bounding box center [122, 178] width 160 height 10
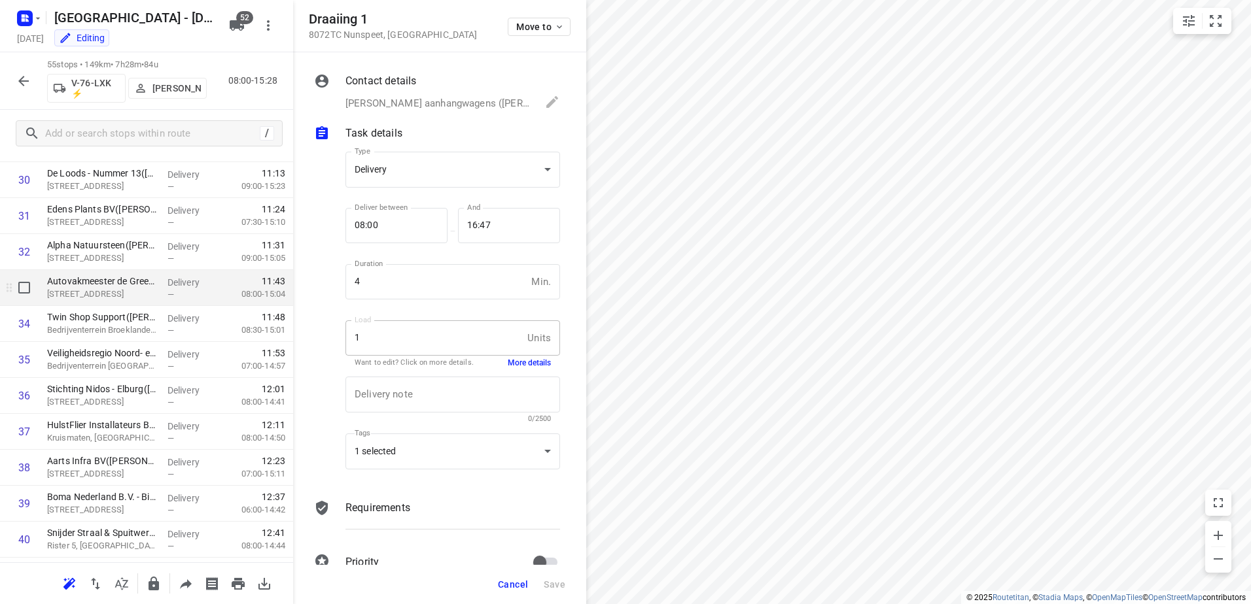
scroll to position [1086, 0]
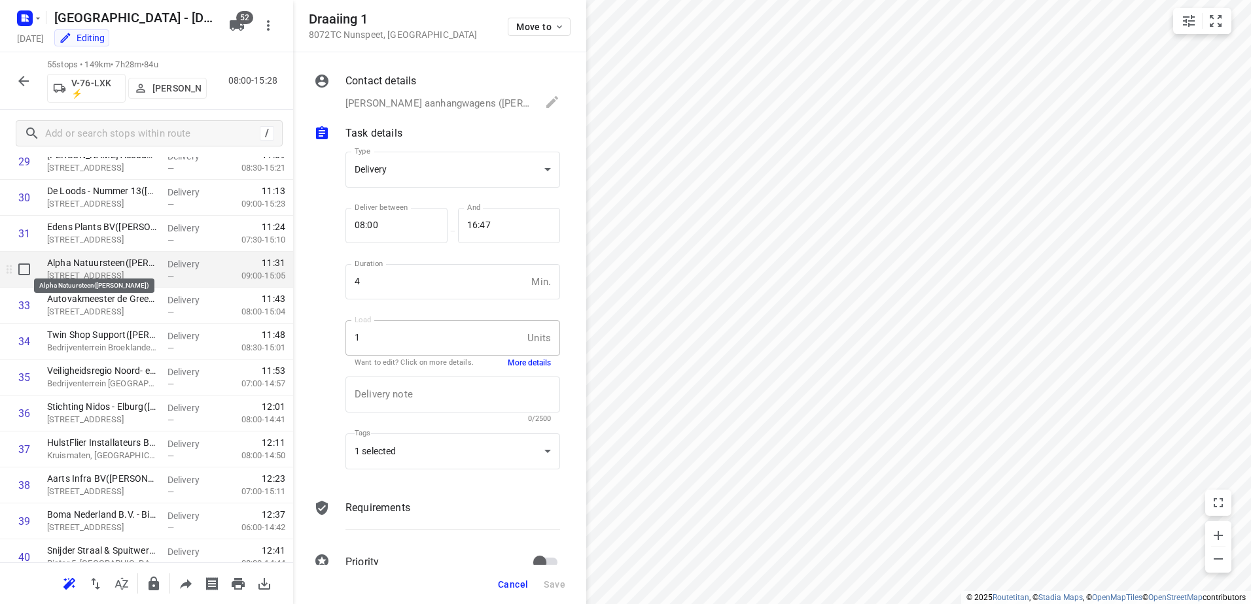
click at [116, 268] on p "Alpha Natuursteen([PERSON_NAME])" at bounding box center [102, 262] width 110 height 13
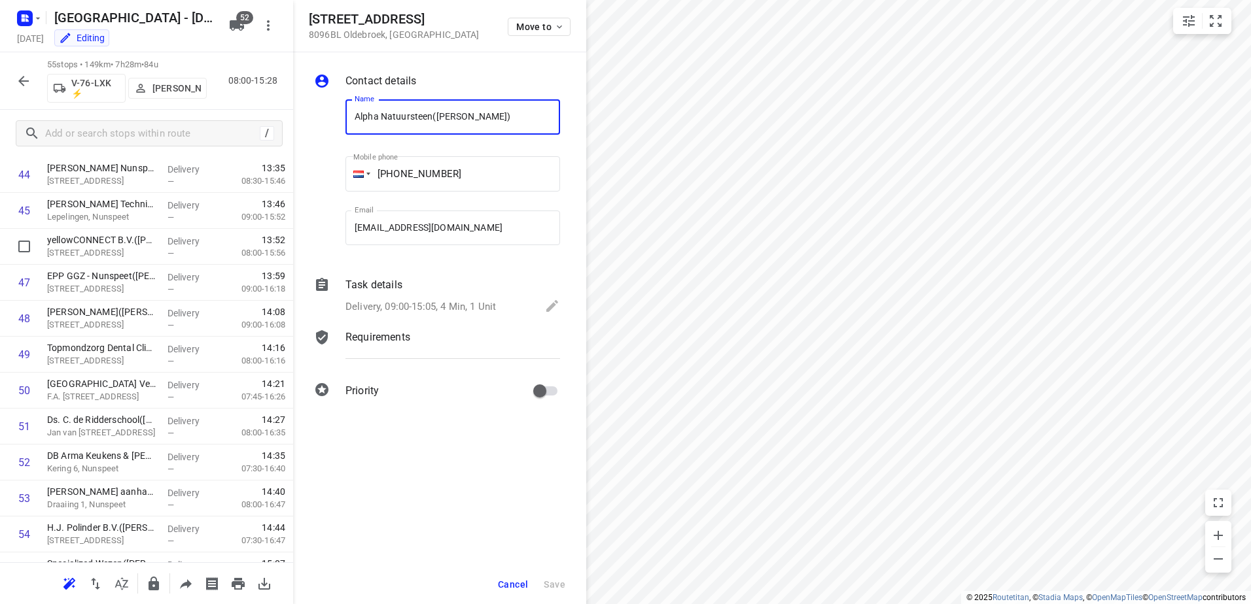
scroll to position [1674, 0]
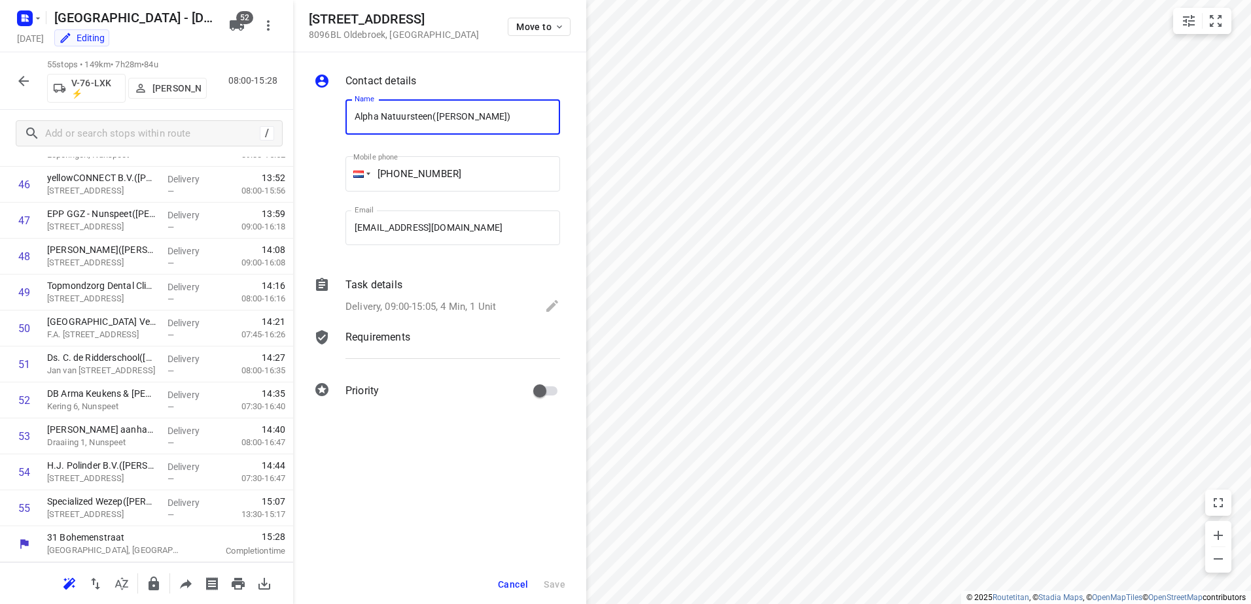
click at [510, 599] on div "Cancel Save" at bounding box center [439, 584] width 293 height 39
click at [511, 585] on span "Cancel" at bounding box center [513, 585] width 30 height 10
